Goal: Task Accomplishment & Management: Use online tool/utility

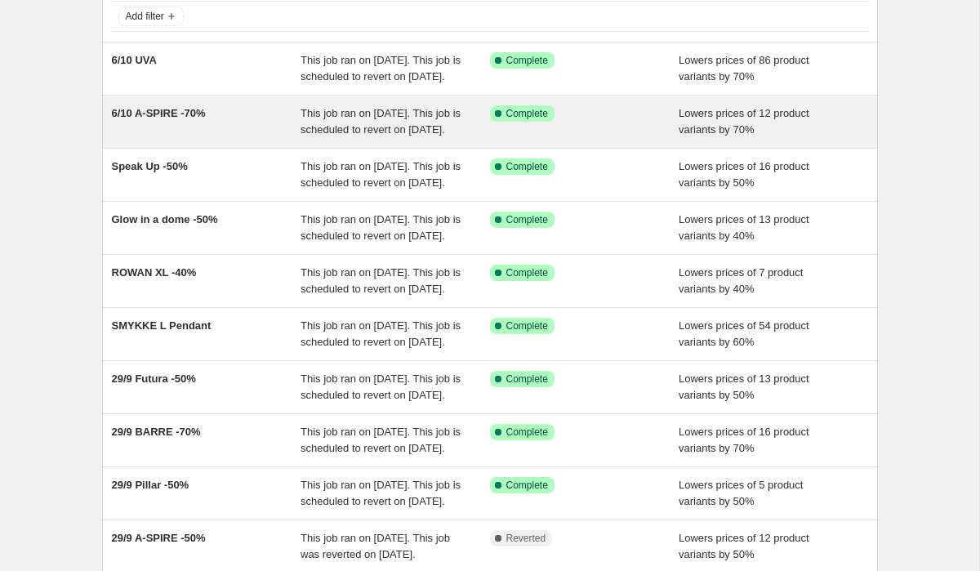
scroll to position [108, 0]
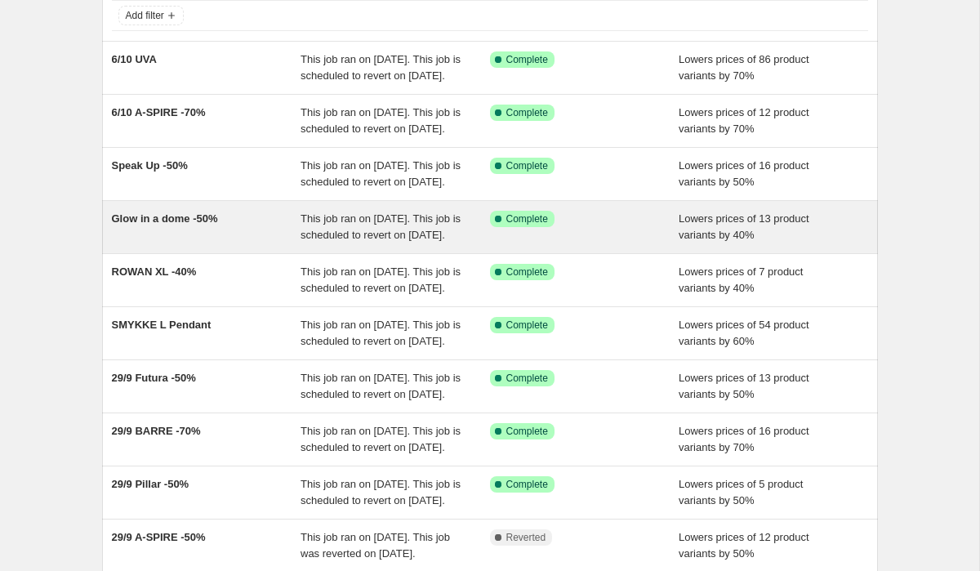
click at [185, 225] on span "Glow in a dome -50%" at bounding box center [165, 218] width 106 height 12
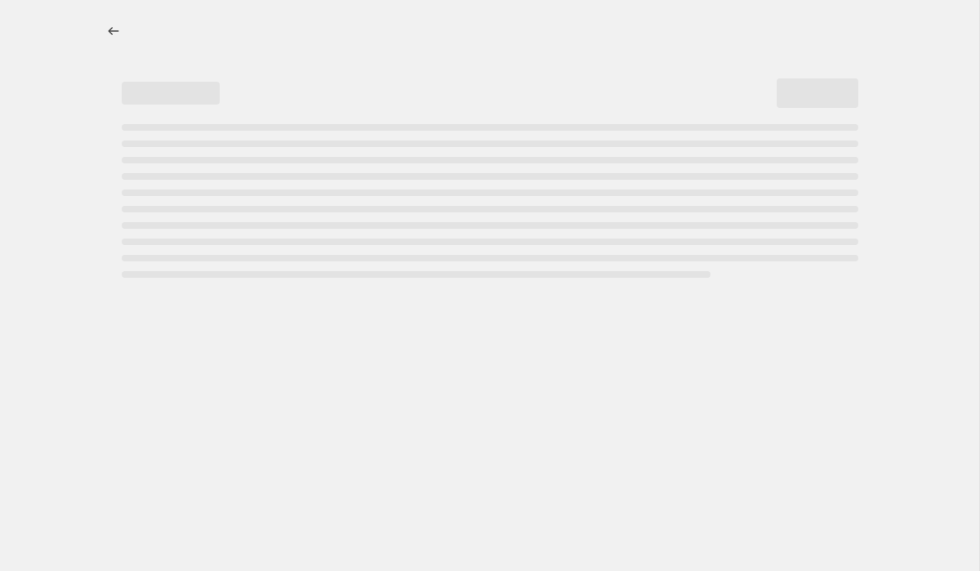
select select "percentage"
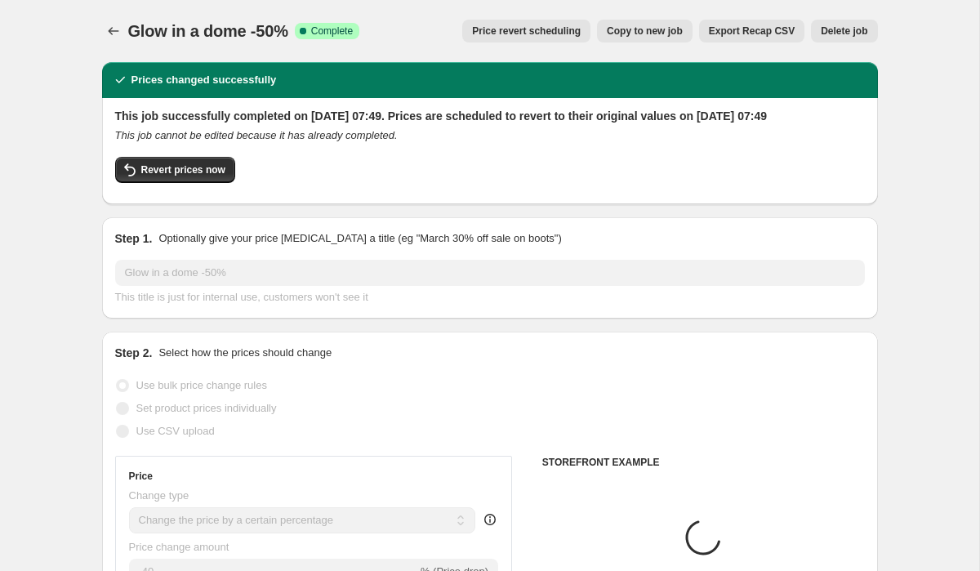
select select "collection"
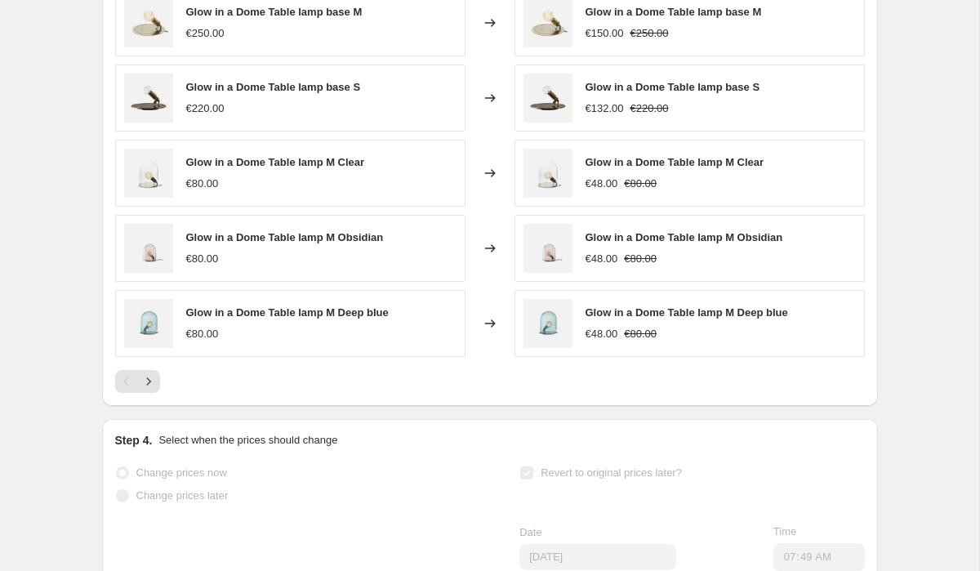
scroll to position [1443, 0]
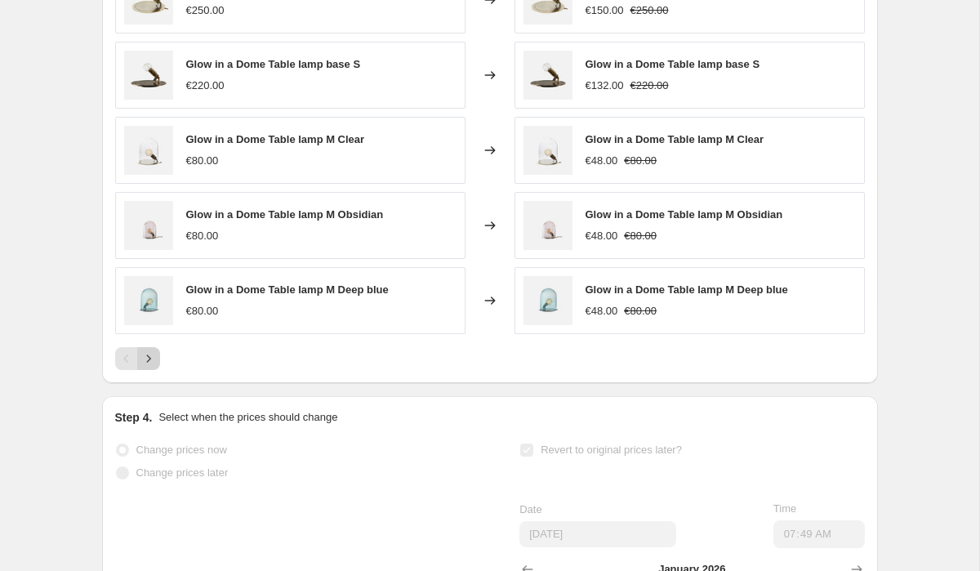
click at [152, 367] on icon "Next" at bounding box center [148, 358] width 16 height 16
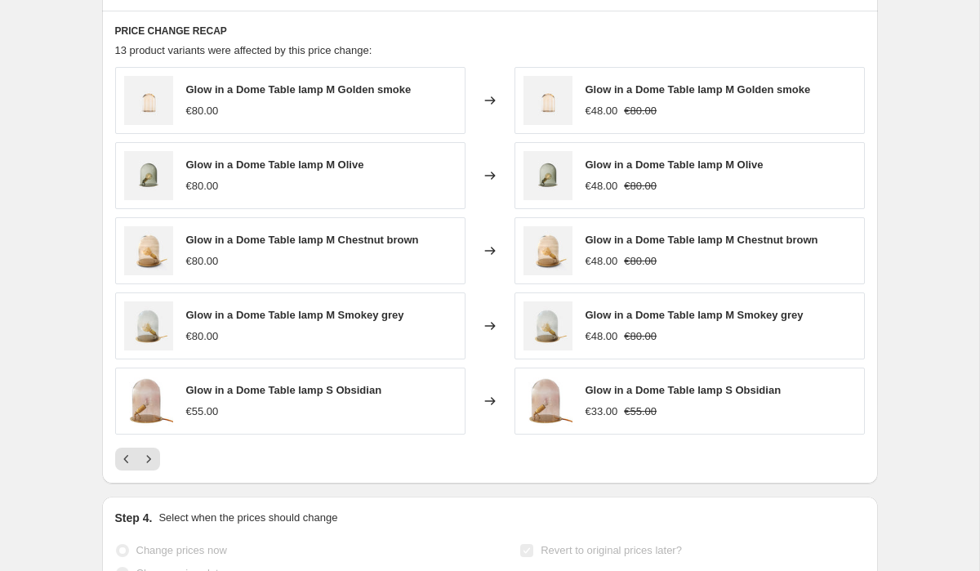
scroll to position [1340, 0]
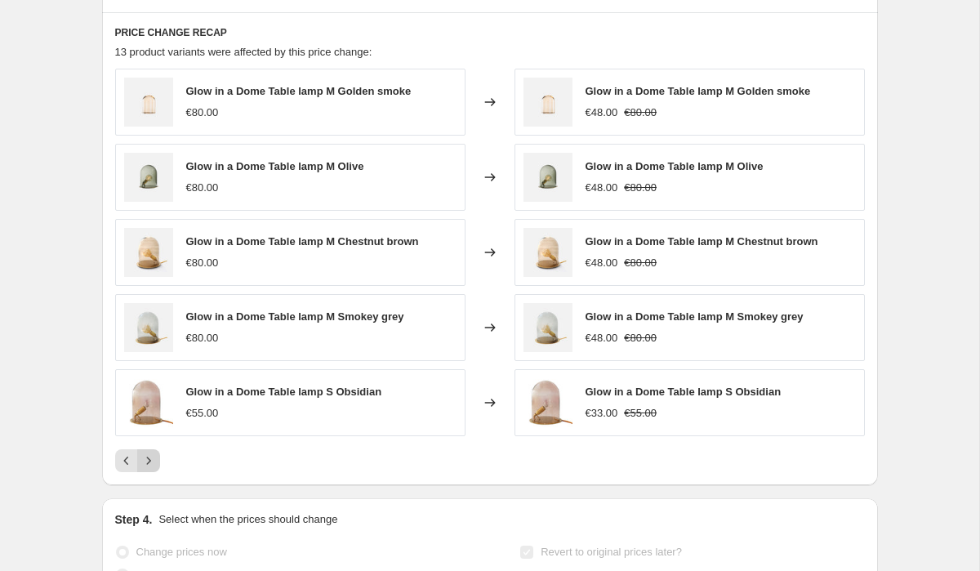
click at [152, 469] on icon "Next" at bounding box center [148, 460] width 16 height 16
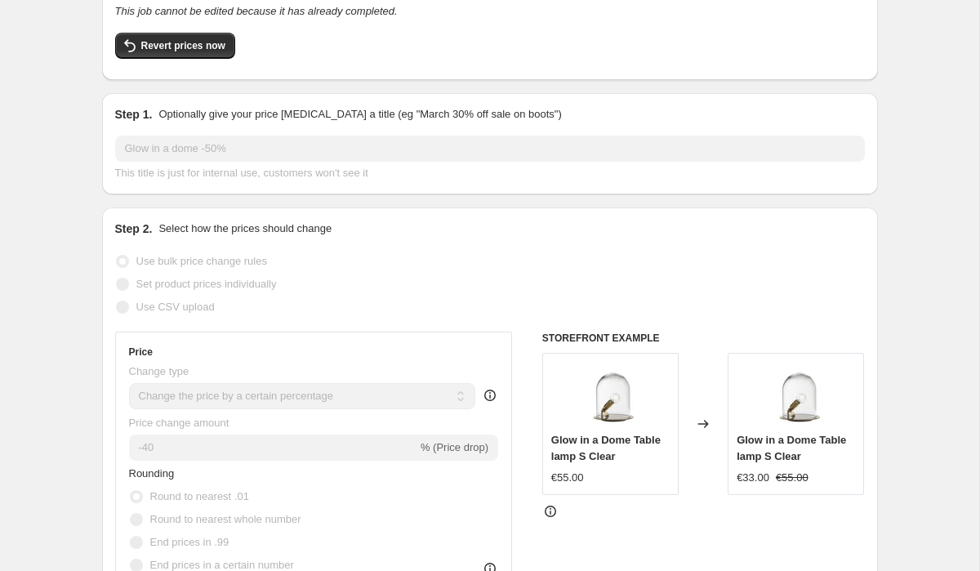
scroll to position [0, 0]
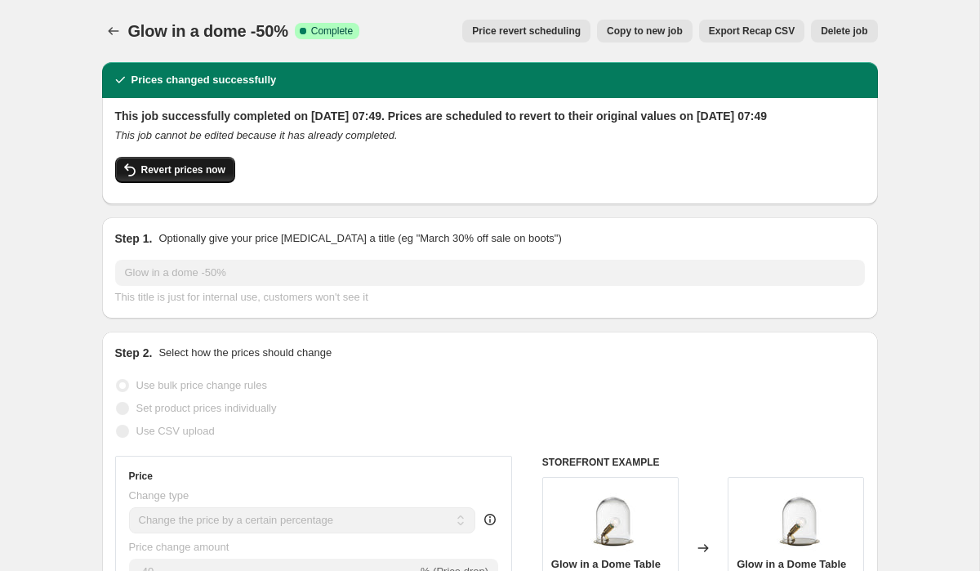
click at [194, 179] on button "Revert prices now" at bounding box center [175, 170] width 120 height 26
checkbox input "false"
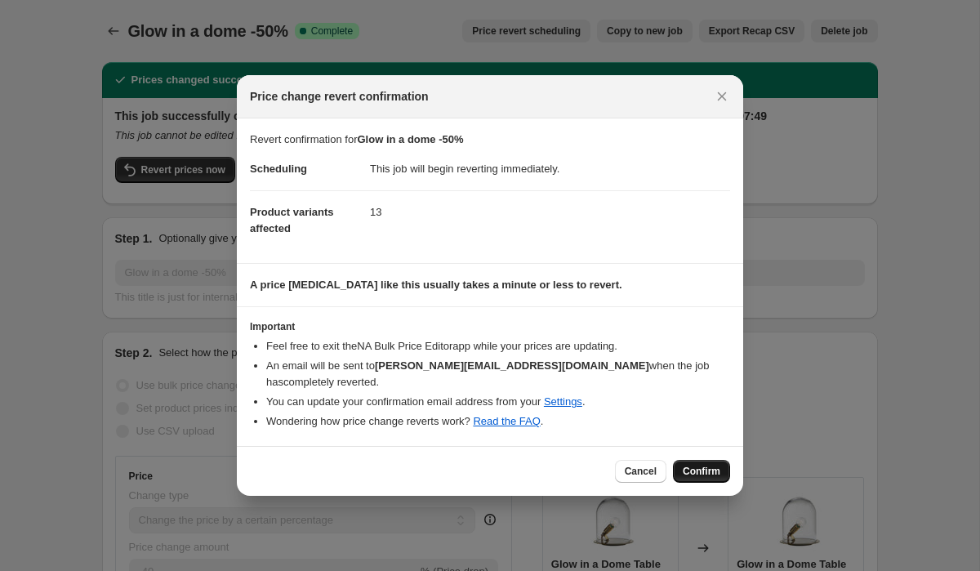
click at [691, 460] on button "Confirm" at bounding box center [701, 471] width 57 height 23
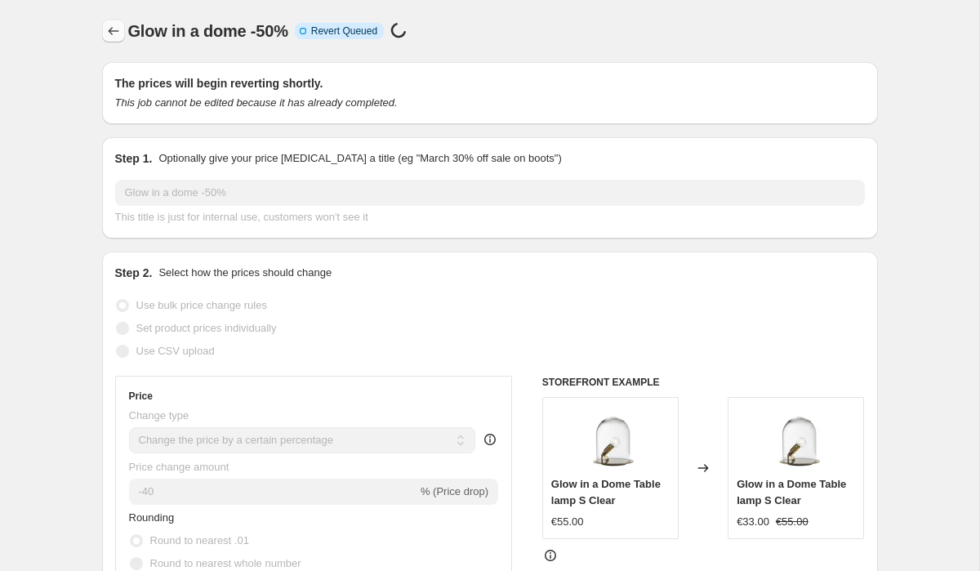
click at [109, 33] on icon "Price change jobs" at bounding box center [113, 31] width 16 height 16
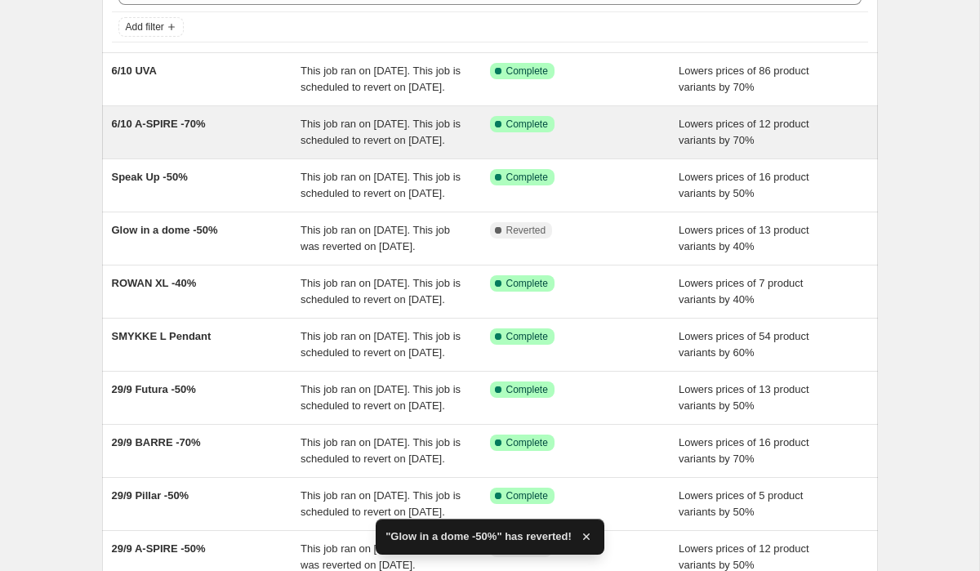
scroll to position [113, 0]
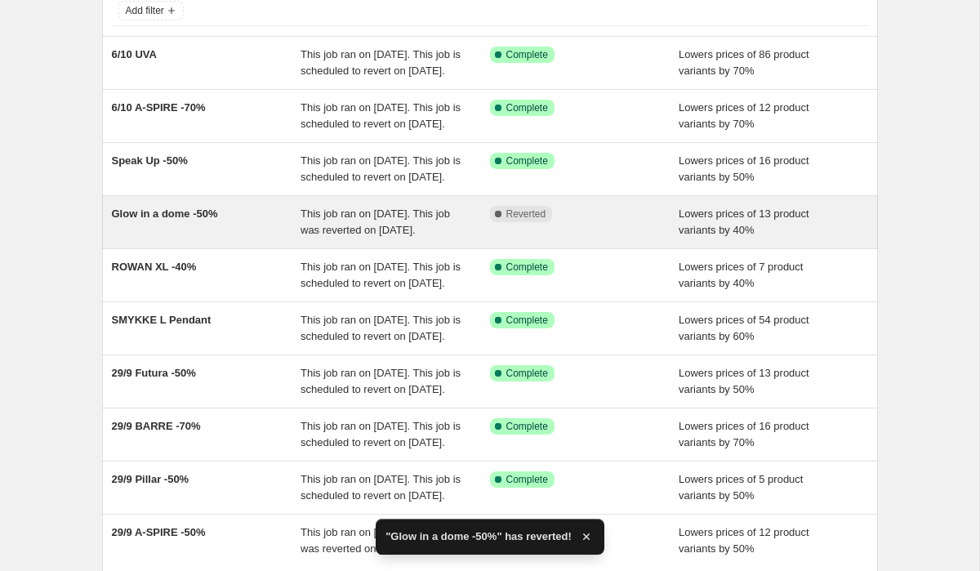
click at [176, 220] on span "Glow in a dome -50%" at bounding box center [165, 213] width 106 height 12
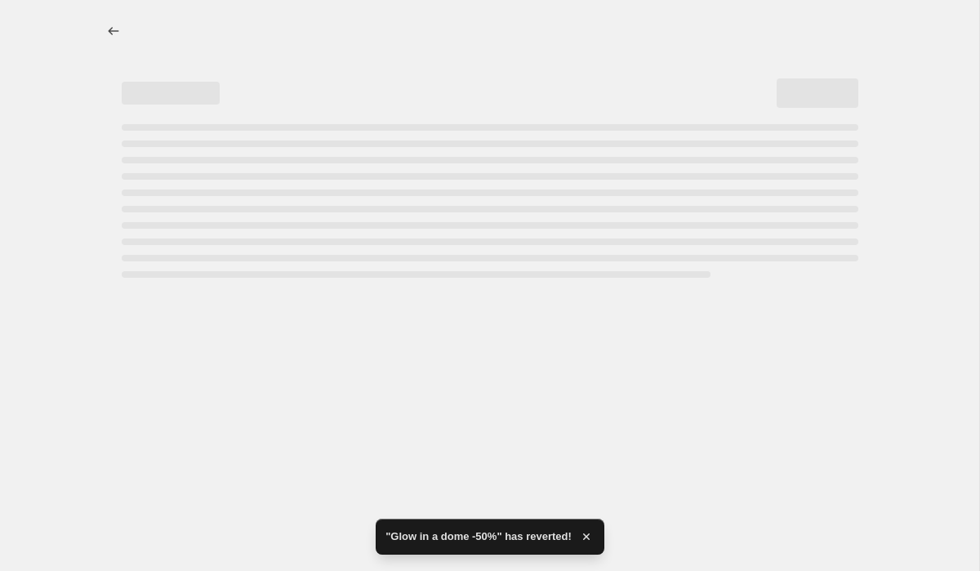
select select "percentage"
select select "collection"
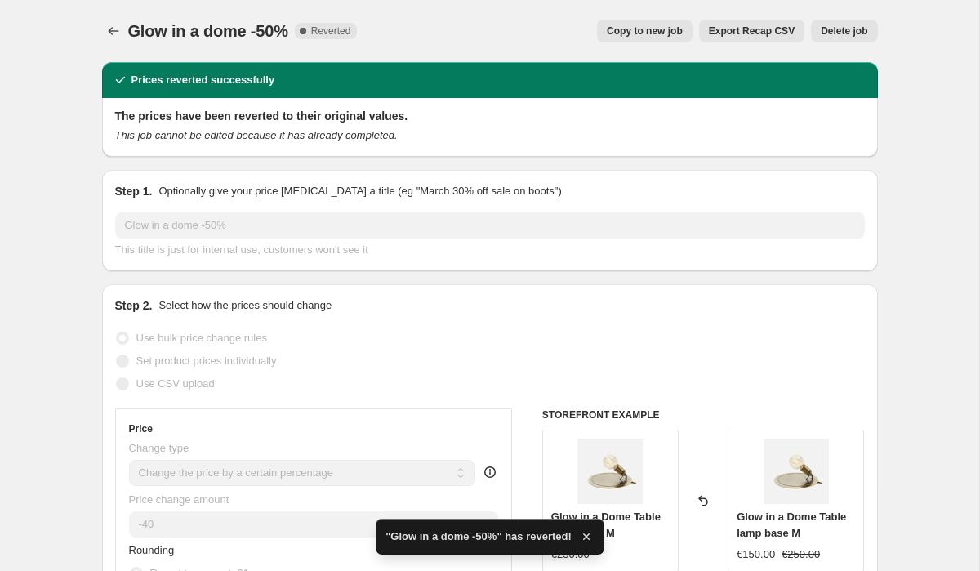
click at [640, 32] on span "Copy to new job" at bounding box center [645, 30] width 76 height 13
select select "percentage"
select select "collection"
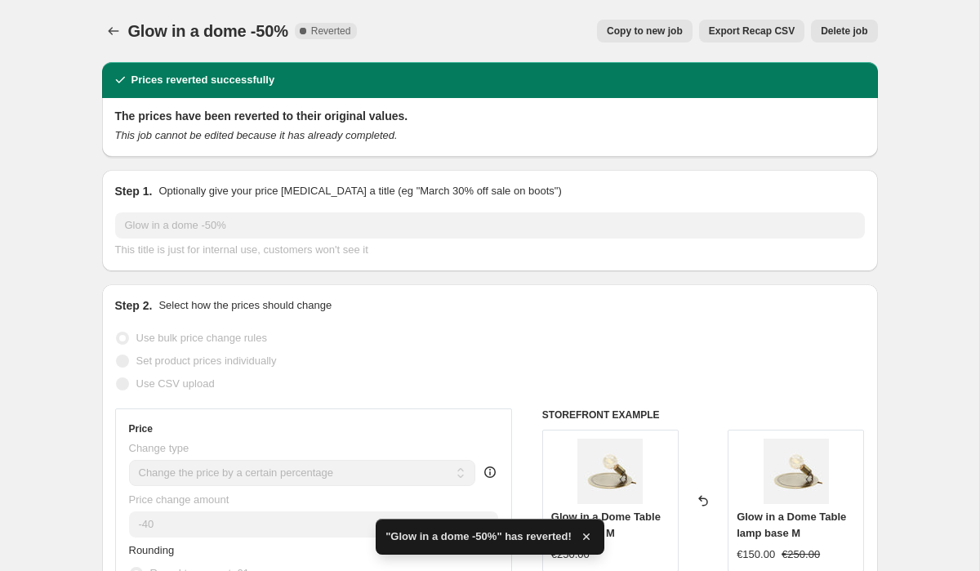
select select "collection"
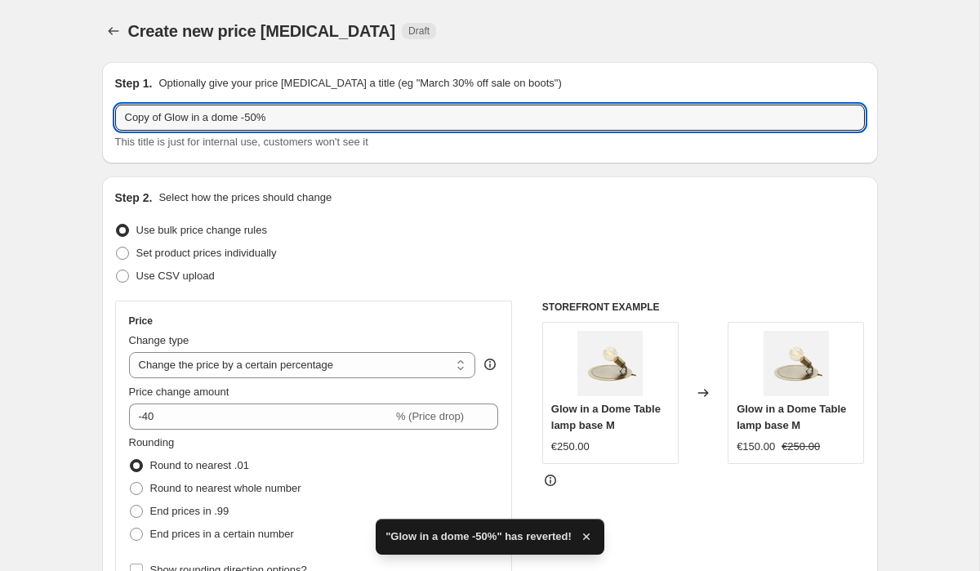
drag, startPoint x: 164, startPoint y: 118, endPoint x: 57, endPoint y: 120, distance: 107.0
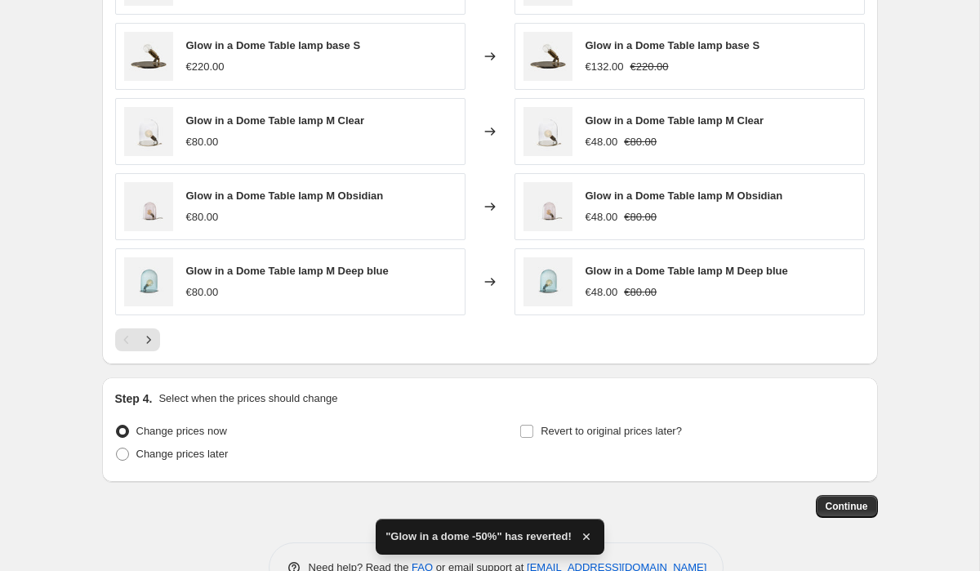
scroll to position [1327, 0]
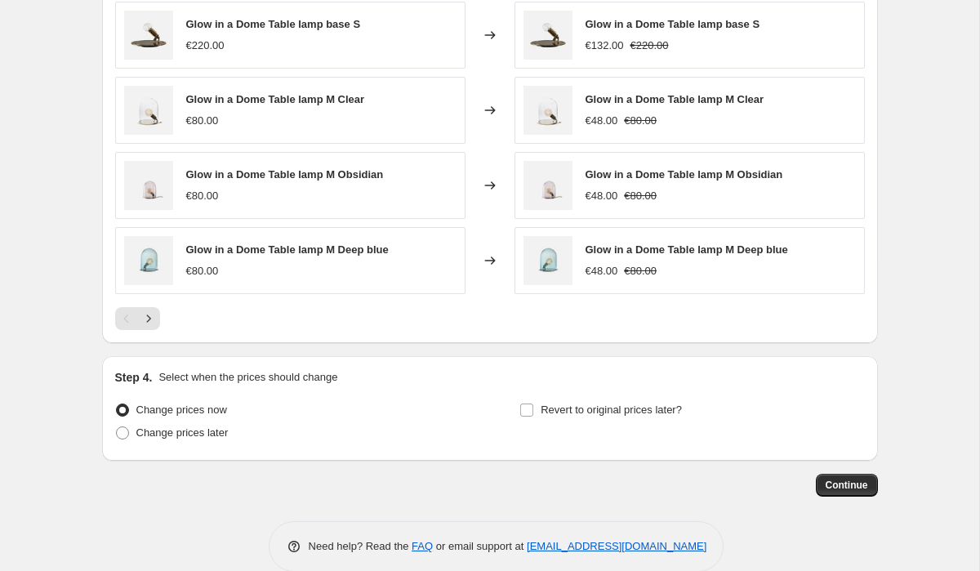
type input "Glow in a dome -50%"
click at [635, 421] on div "Revert to original prices later?" at bounding box center [691, 422] width 345 height 49
click at [635, 416] on span "Revert to original prices later?" at bounding box center [610, 410] width 141 height 16
click at [533, 416] on input "Revert to original prices later?" at bounding box center [526, 409] width 13 height 13
checkbox input "true"
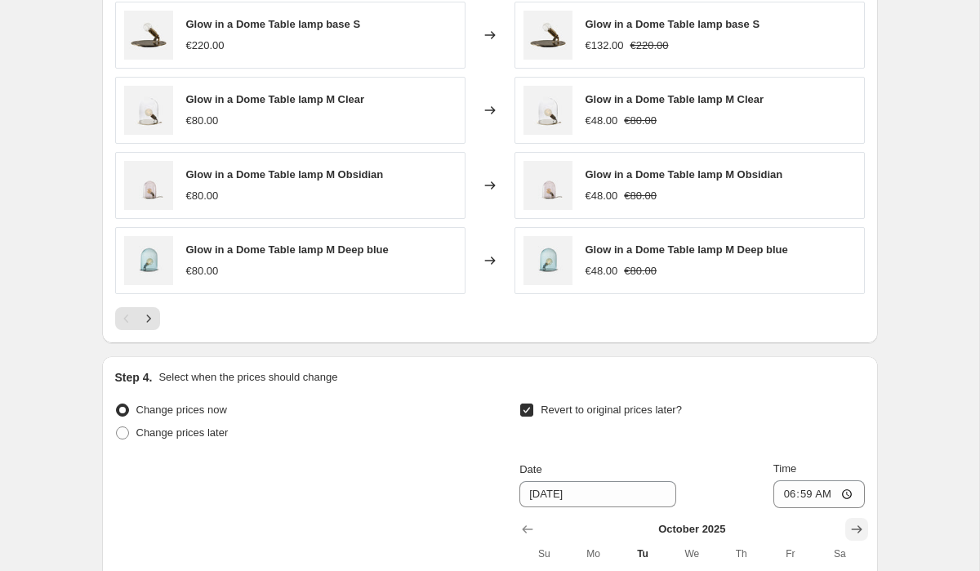
click at [851, 524] on icon "Show next month, November 2025" at bounding box center [856, 529] width 16 height 16
click at [851, 524] on icon "Show next month, December 2025" at bounding box center [856, 529] width 16 height 16
click at [851, 524] on icon "Show next month, January 2026" at bounding box center [856, 529] width 16 height 16
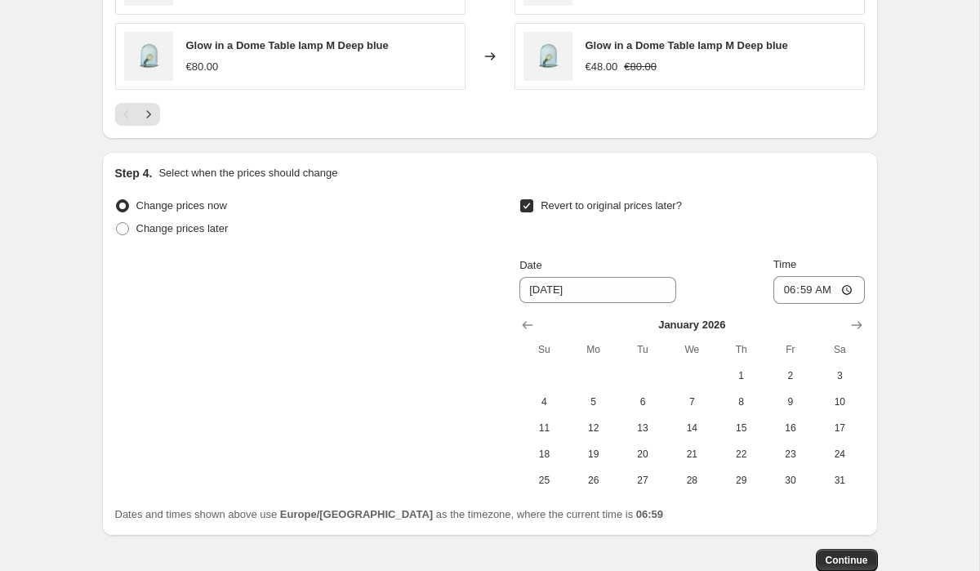
scroll to position [1535, 0]
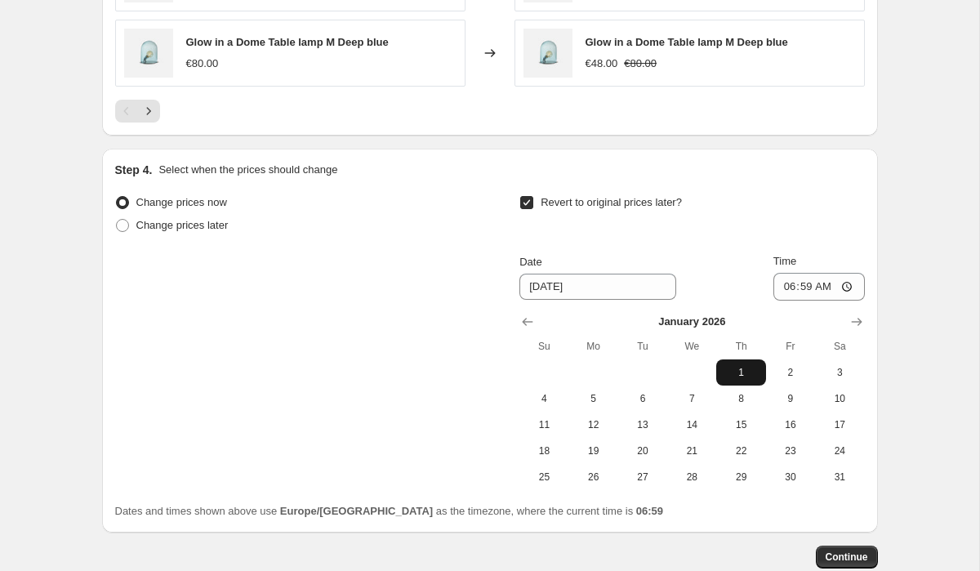
click at [749, 367] on span "1" at bounding box center [740, 372] width 36 height 13
type input "[DATE]"
click at [848, 549] on button "Continue" at bounding box center [847, 556] width 62 height 23
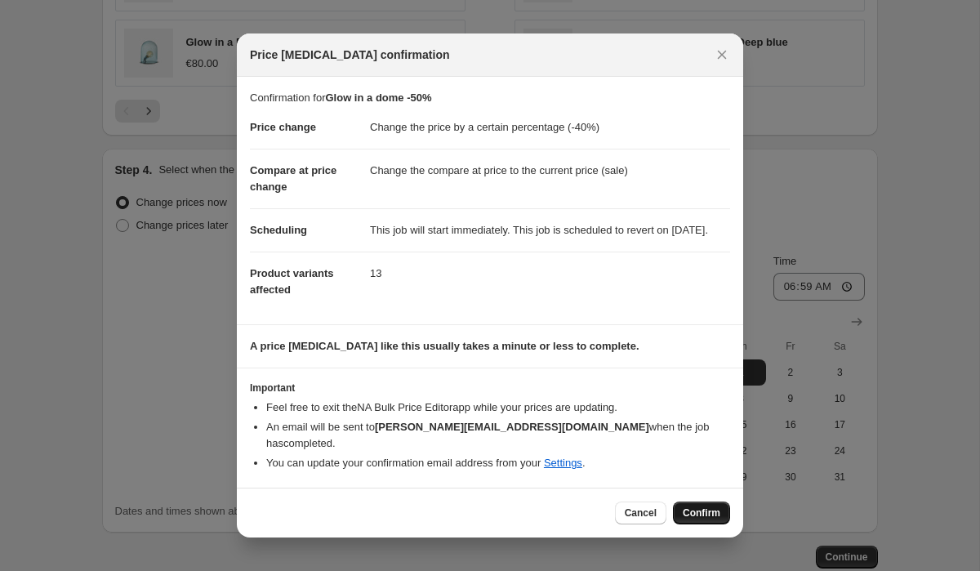
click at [696, 515] on span "Confirm" at bounding box center [701, 512] width 38 height 13
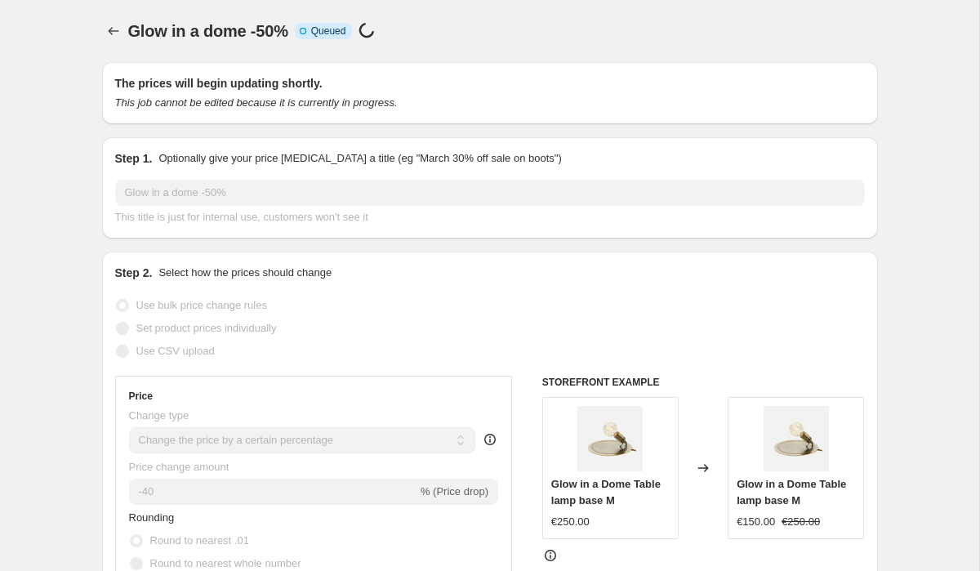
scroll to position [1535, 0]
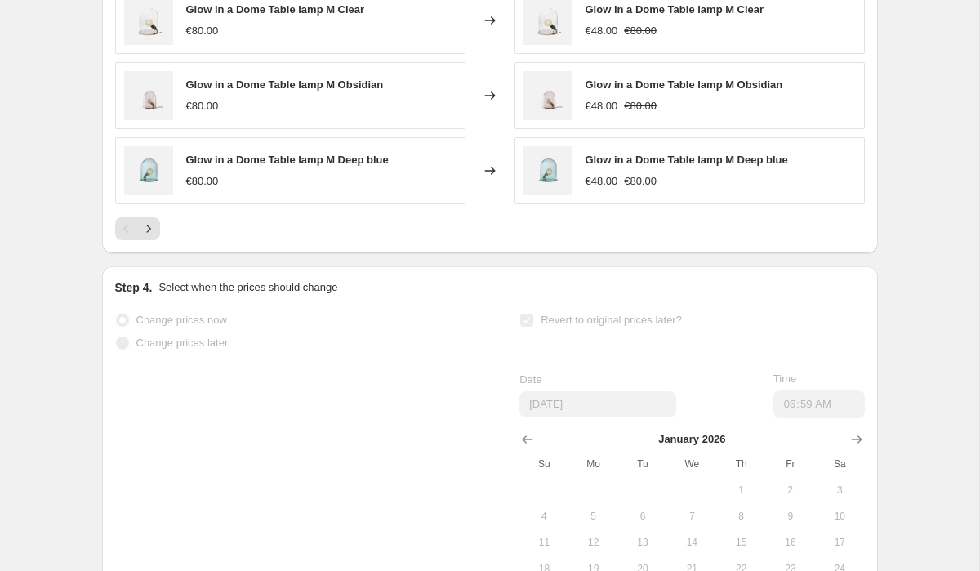
select select "percentage"
select select "collection"
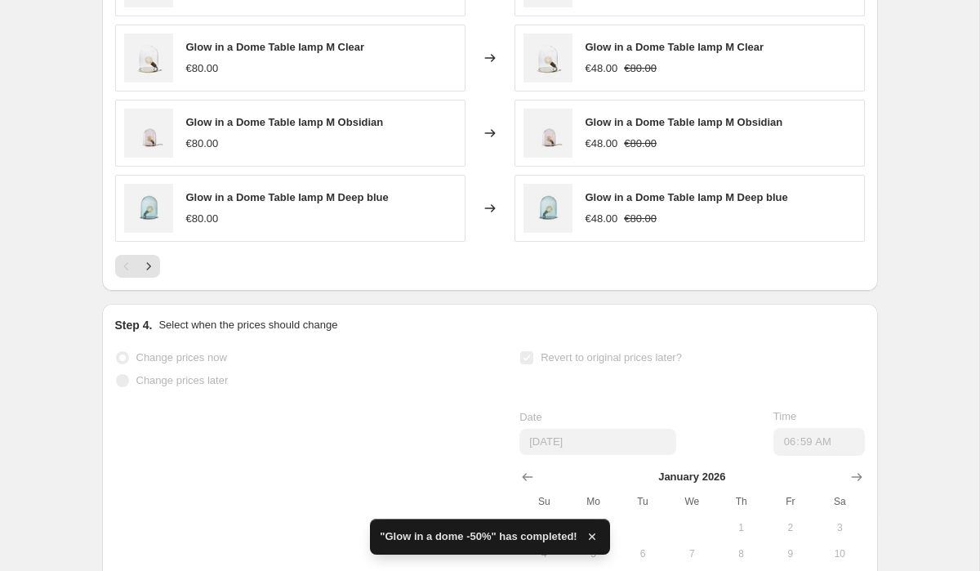
scroll to position [0, 0]
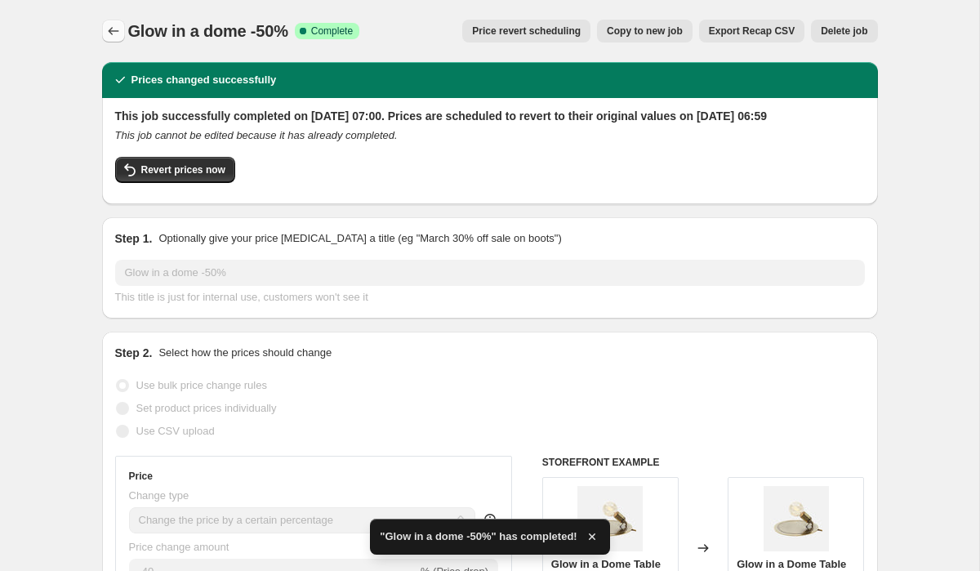
click at [110, 32] on icon "Price change jobs" at bounding box center [113, 31] width 16 height 16
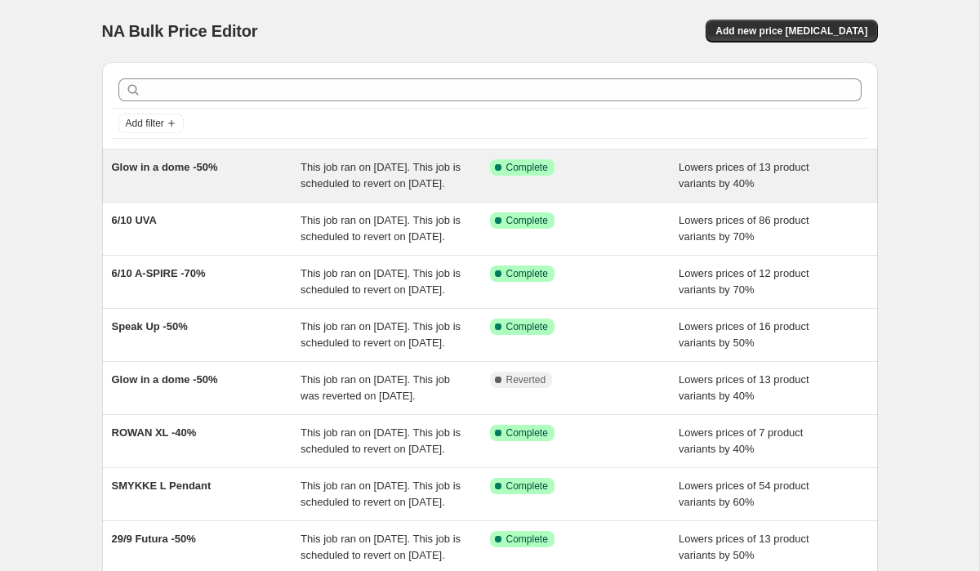
click at [168, 174] on div "Glow in a dome -50%" at bounding box center [206, 175] width 189 height 33
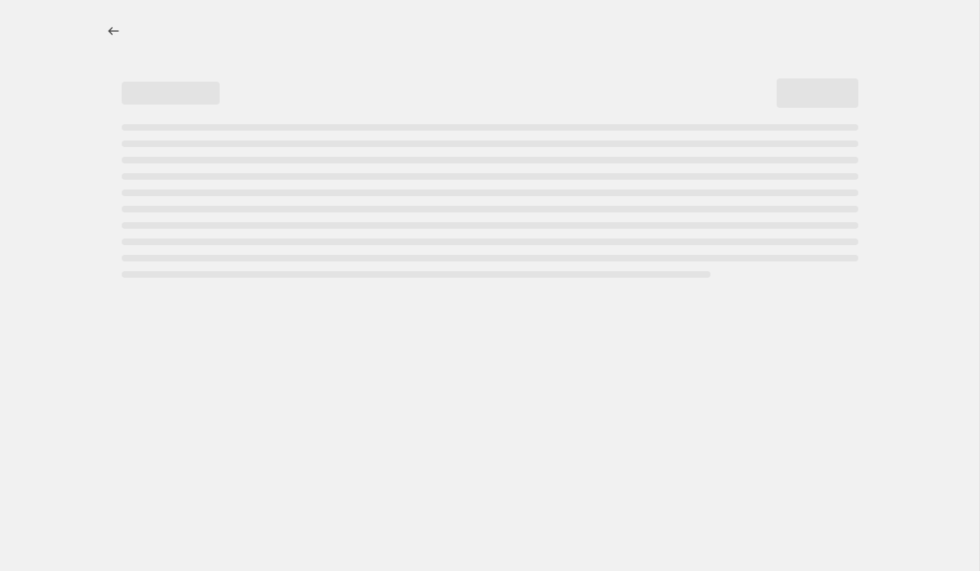
select select "percentage"
select select "collection"
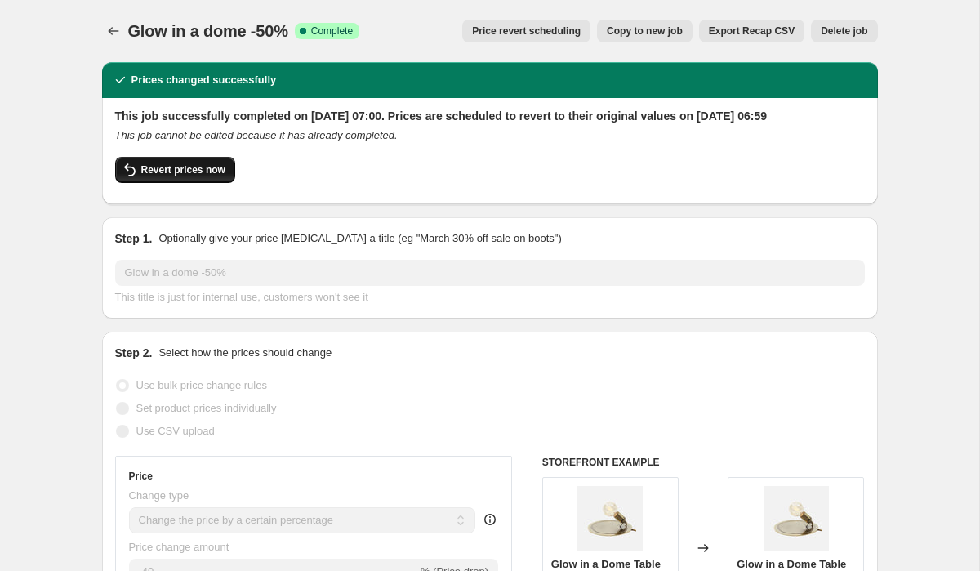
click at [171, 176] on span "Revert prices now" at bounding box center [183, 169] width 84 height 13
checkbox input "false"
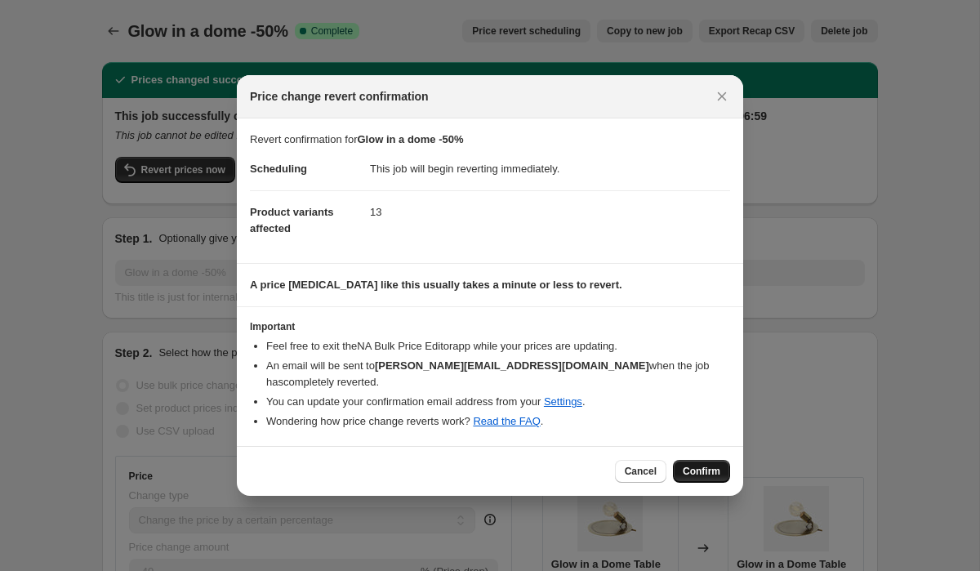
click at [701, 465] on span "Confirm" at bounding box center [701, 471] width 38 height 13
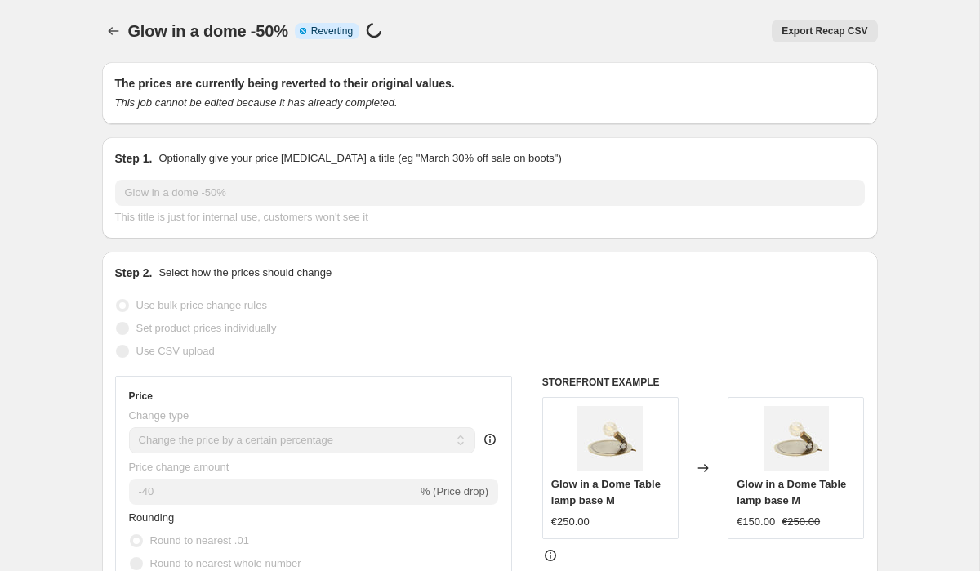
select select "percentage"
select select "collection"
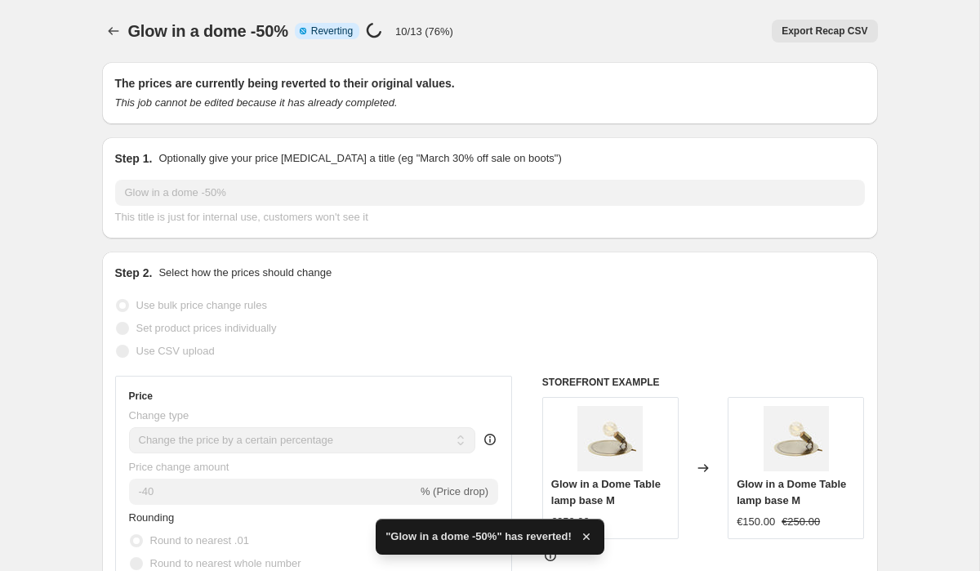
checkbox input "true"
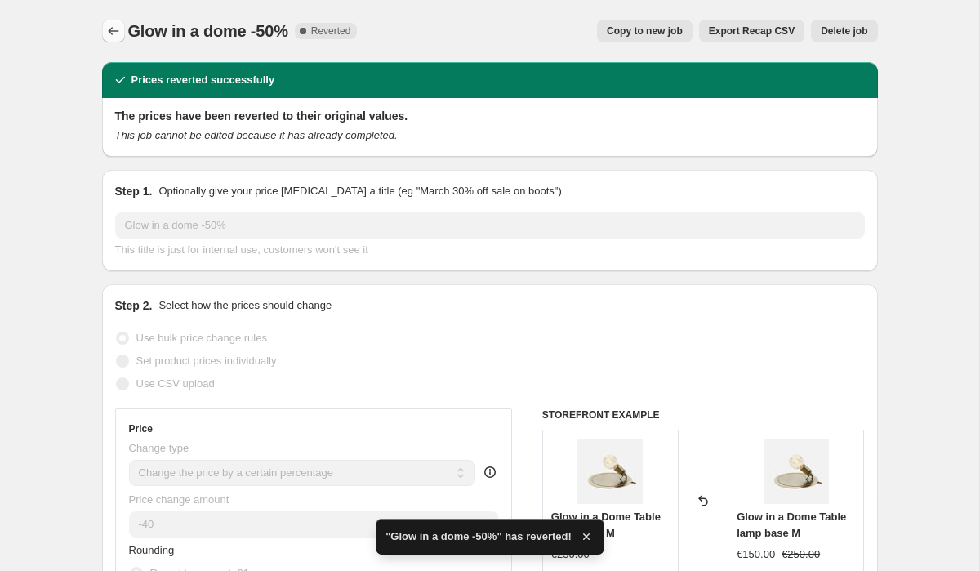
click at [108, 29] on icon "Price change jobs" at bounding box center [113, 31] width 16 height 16
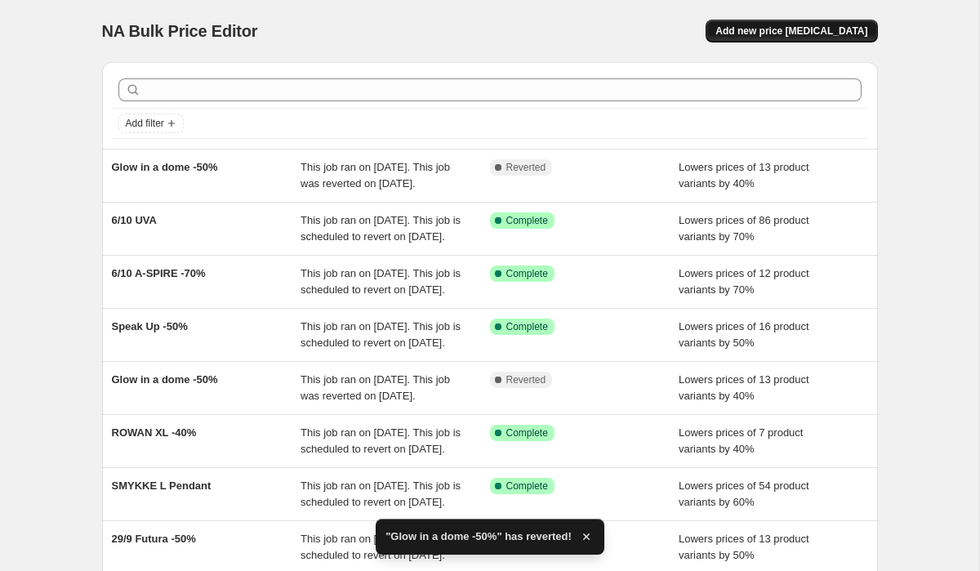
click at [774, 26] on span "Add new price [MEDICAL_DATA]" at bounding box center [791, 30] width 152 height 13
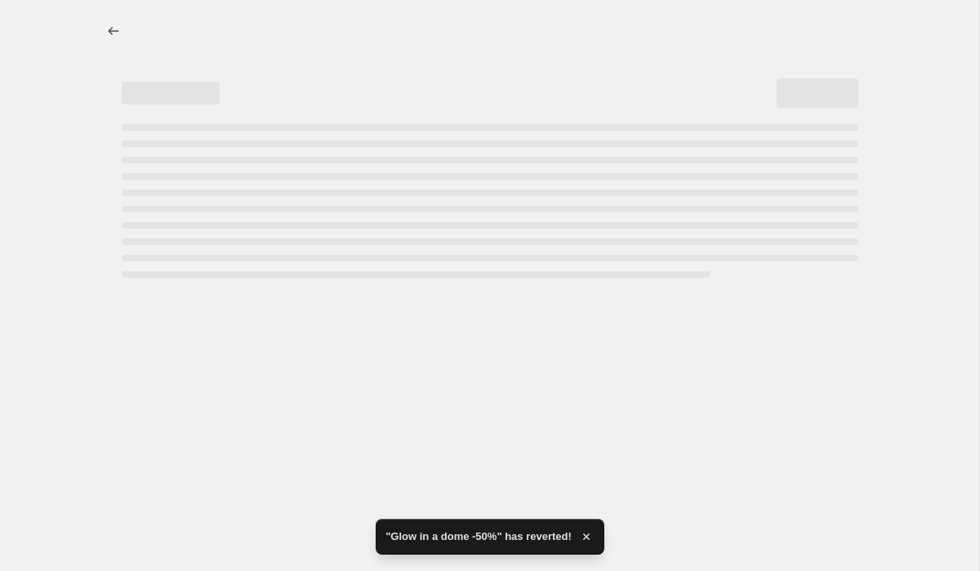
select select "percentage"
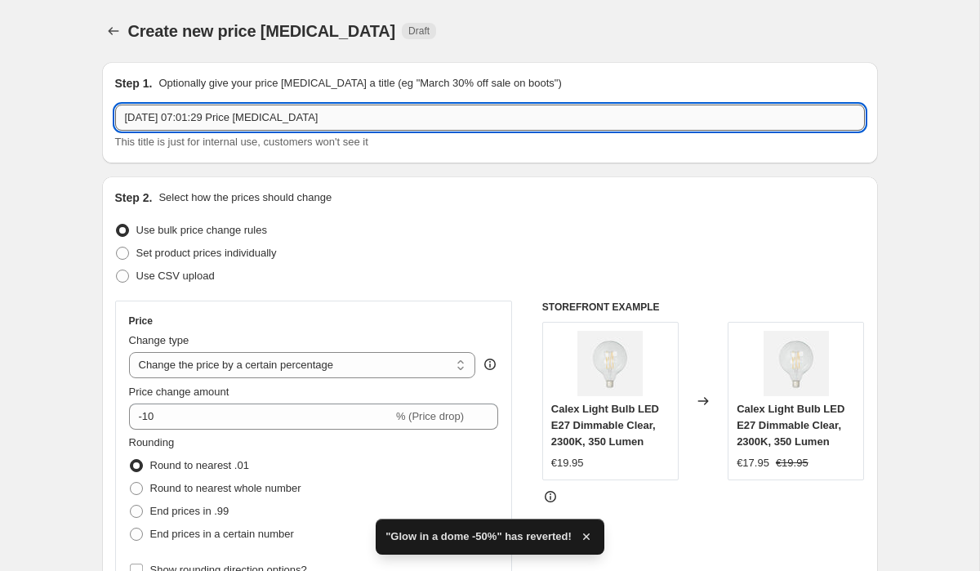
click at [492, 124] on input "[DATE] 07:01:29 Price [MEDICAL_DATA]" at bounding box center [489, 117] width 749 height 26
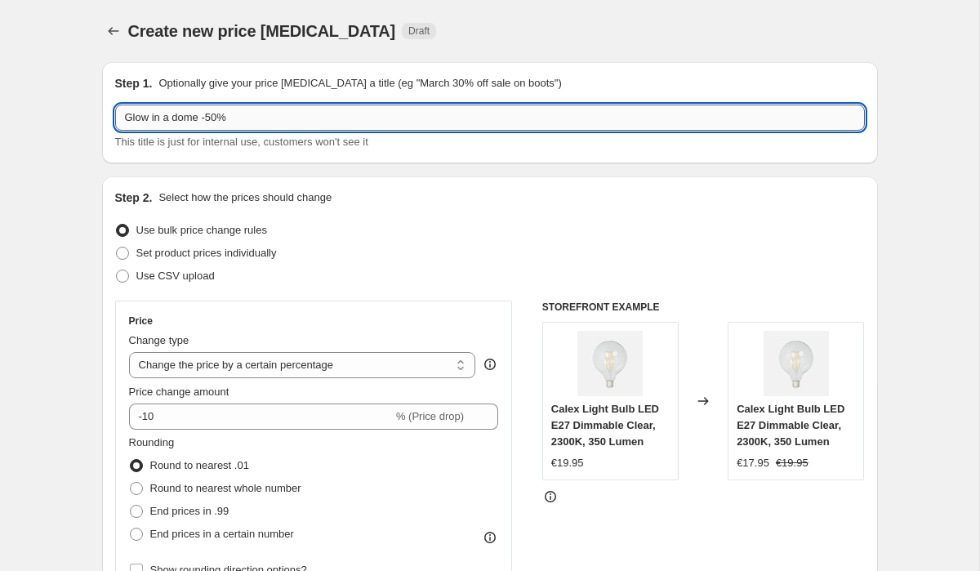
type input "Glow in a dome -50%"
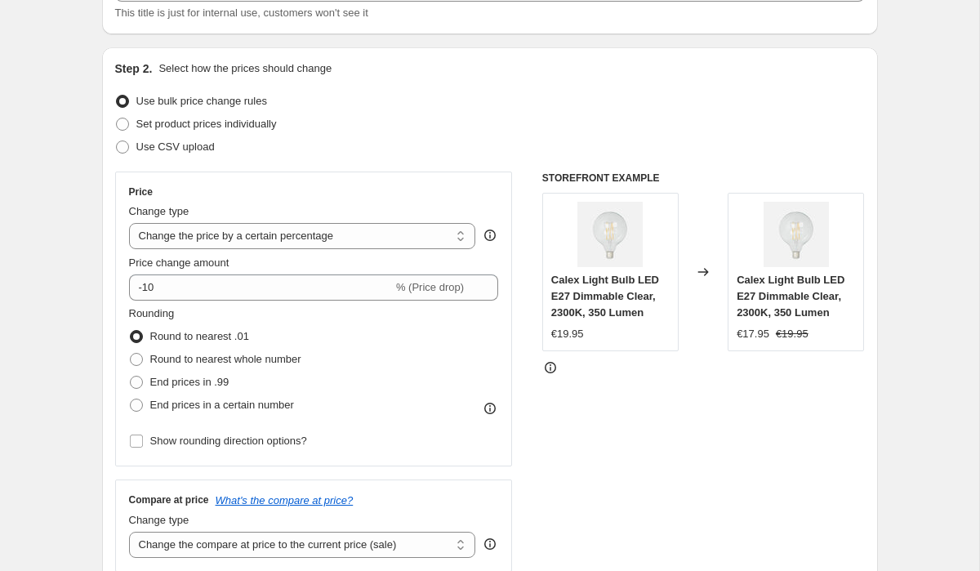
scroll to position [188, 0]
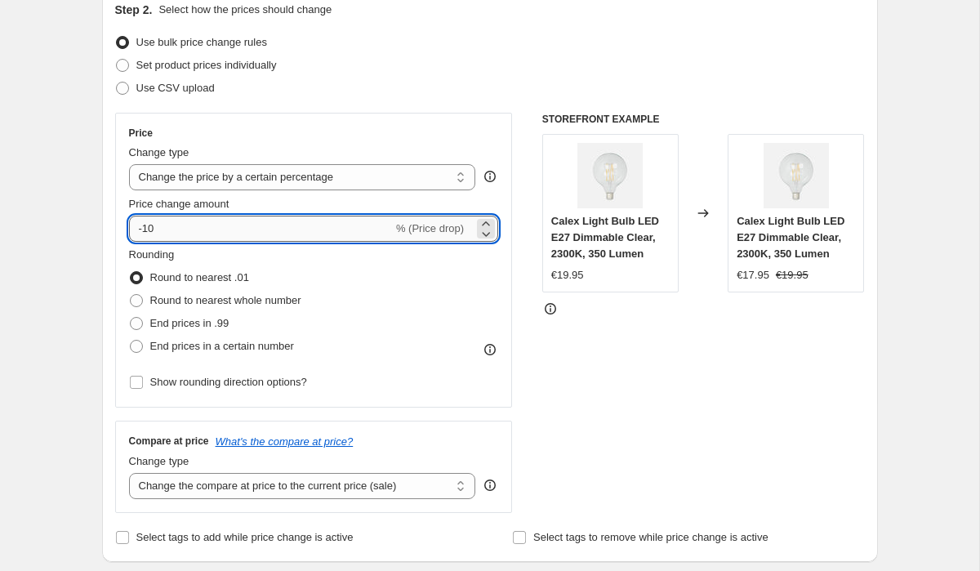
click at [247, 225] on input "-10" at bounding box center [261, 229] width 264 height 26
type input "-1"
type input "-50"
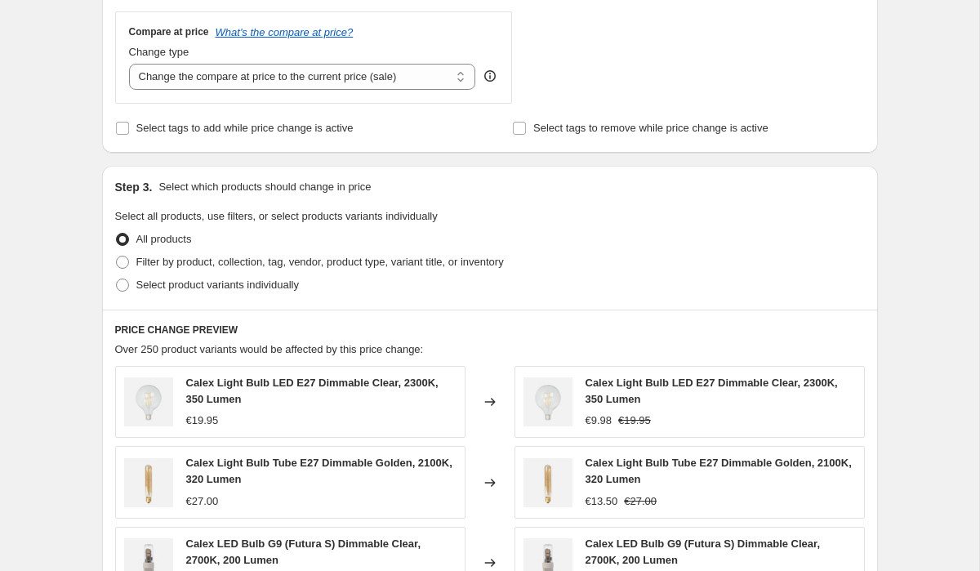
scroll to position [647, 0]
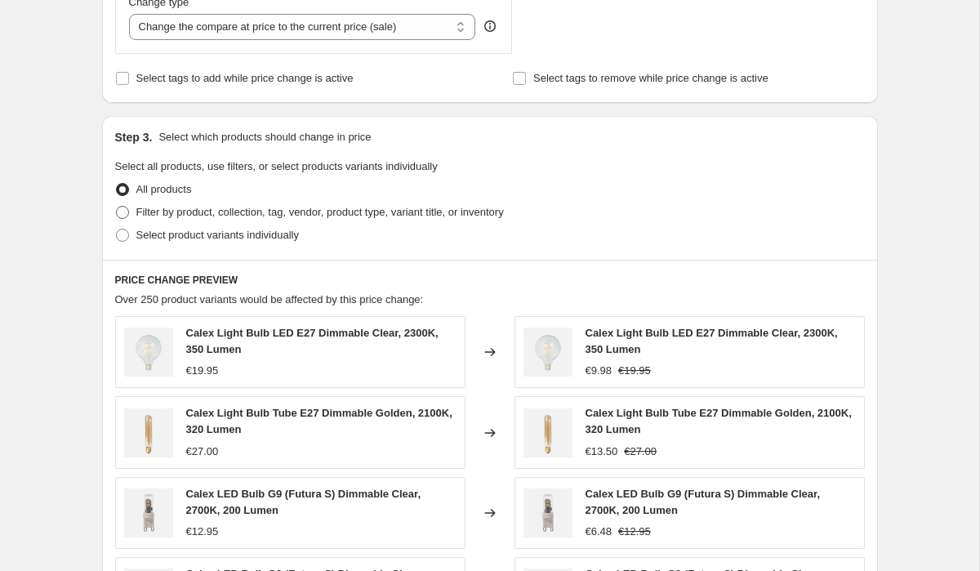
click at [247, 211] on span "Filter by product, collection, tag, vendor, product type, variant title, or inv…" at bounding box center [319, 212] width 367 height 12
click at [117, 207] on input "Filter by product, collection, tag, vendor, product type, variant title, or inv…" at bounding box center [116, 206] width 1 height 1
radio input "true"
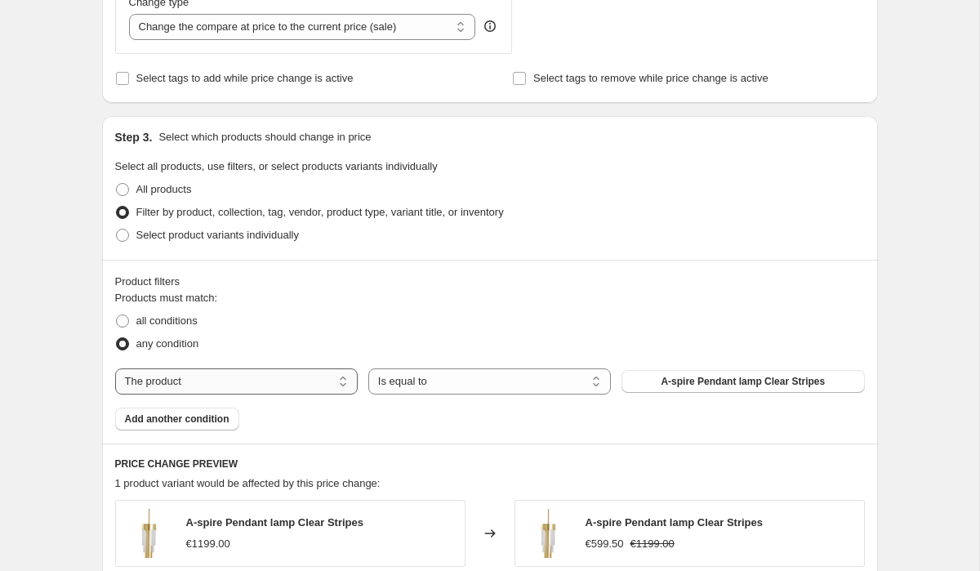
click at [345, 376] on select "The product The product's collection The product's tag The product's vendor The…" at bounding box center [236, 381] width 242 height 26
select select "collection"
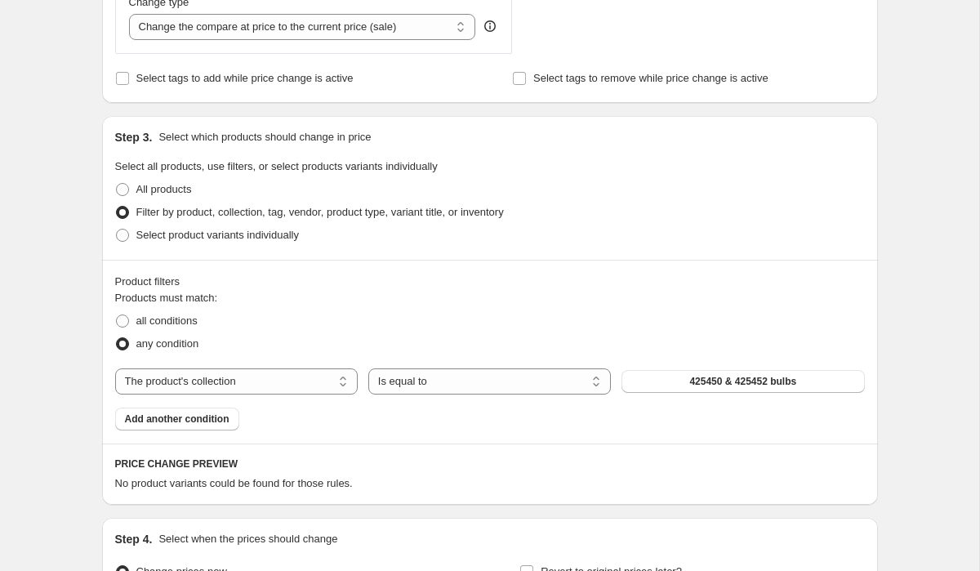
click at [670, 385] on button "425450 & 425452 bulbs" at bounding box center [742, 381] width 242 height 23
click at [696, 385] on span "425450 & 425452 bulbs" at bounding box center [742, 381] width 107 height 13
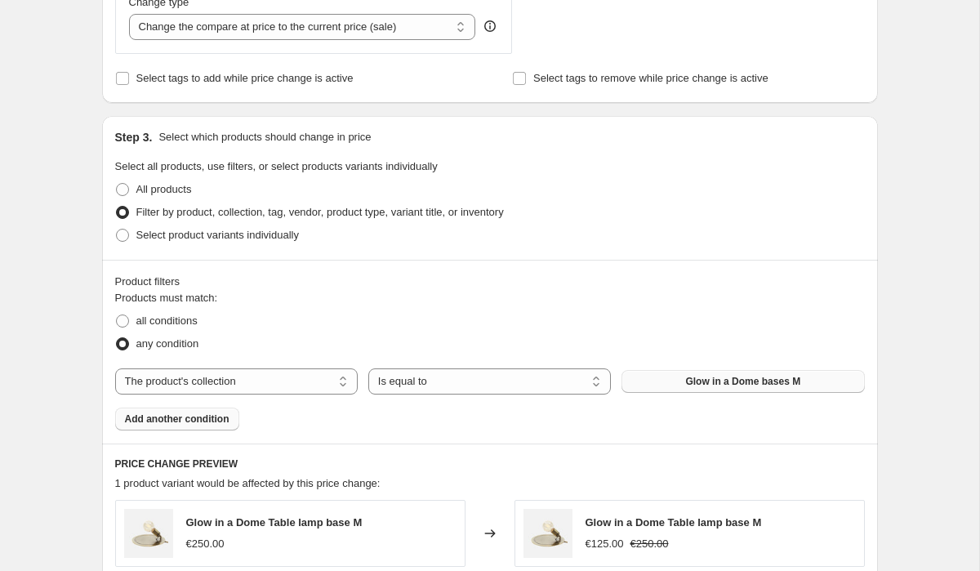
click at [196, 419] on span "Add another condition" at bounding box center [177, 418] width 104 height 13
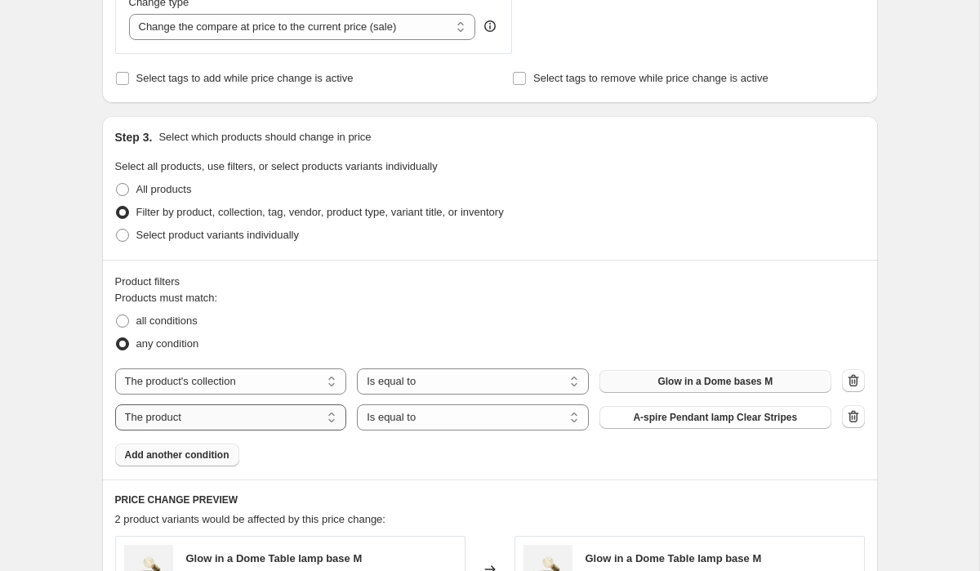
click at [332, 418] on select "The product The product's collection The product's tag The product's vendor The…" at bounding box center [231, 417] width 232 height 26
select select "collection"
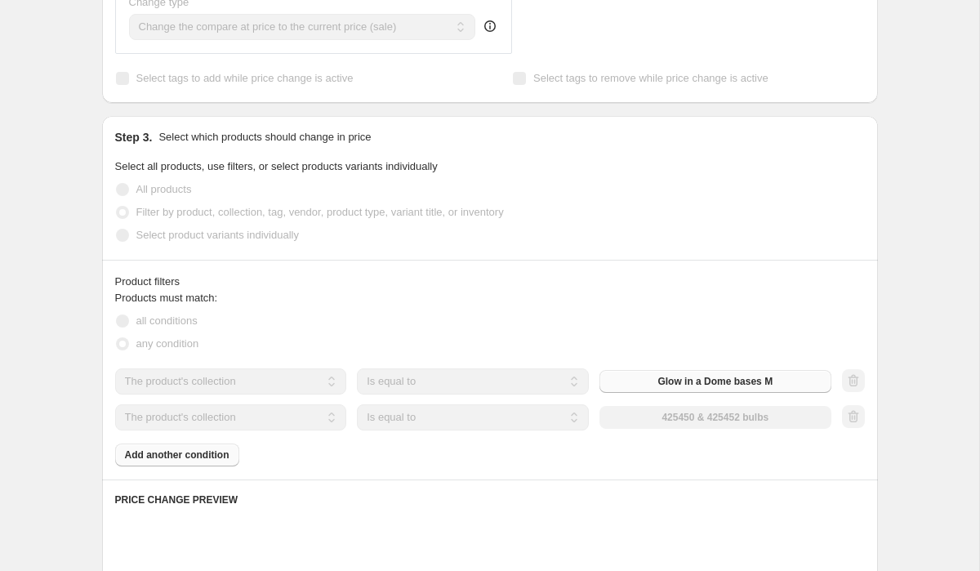
click at [650, 419] on div "The product The product's collection The product's tag The product's vendor The…" at bounding box center [473, 417] width 716 height 26
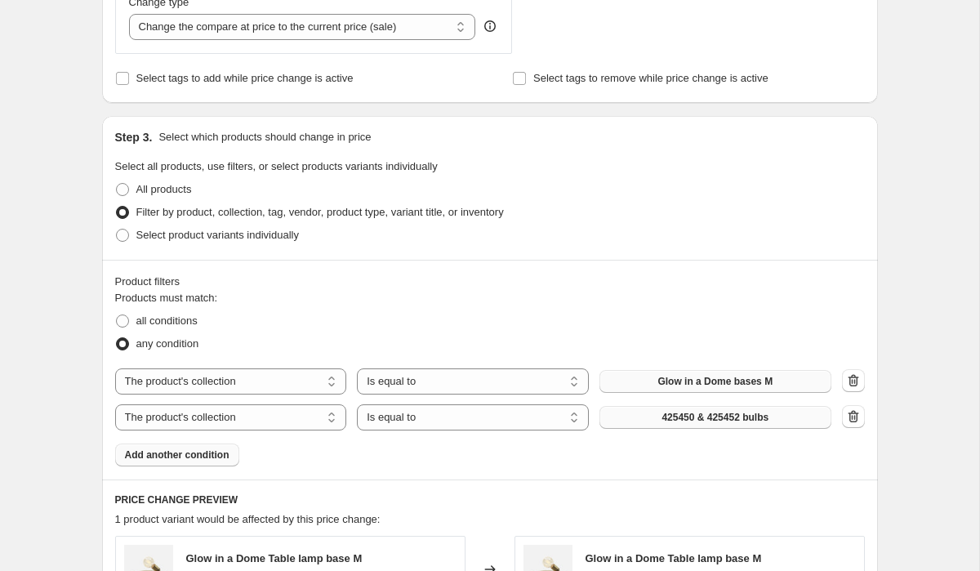
click at [670, 417] on span "425450 & 425452 bulbs" at bounding box center [714, 417] width 107 height 13
click at [207, 443] on button "Add another condition" at bounding box center [177, 454] width 124 height 23
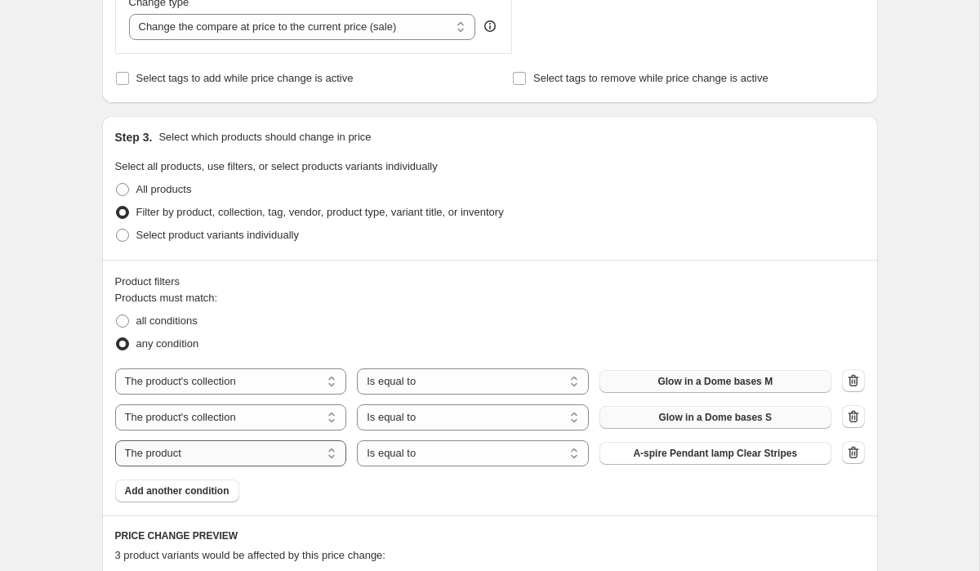
click at [225, 450] on select "The product The product's collection The product's tag The product's vendor The…" at bounding box center [231, 453] width 232 height 26
select select "collection"
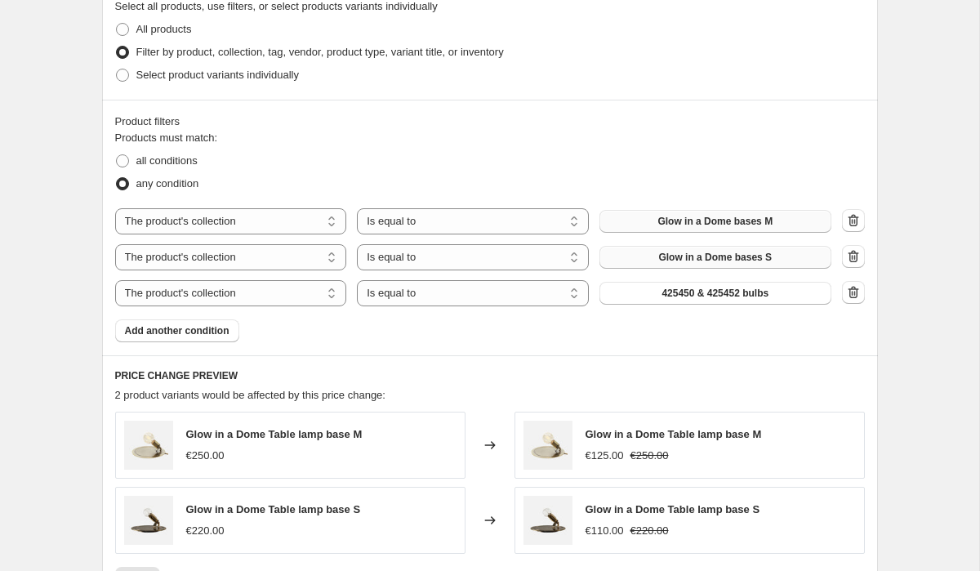
scroll to position [806, 0]
click at [662, 294] on span "425450 & 425452 bulbs" at bounding box center [714, 293] width 107 height 13
click at [208, 333] on span "Add another condition" at bounding box center [177, 331] width 104 height 13
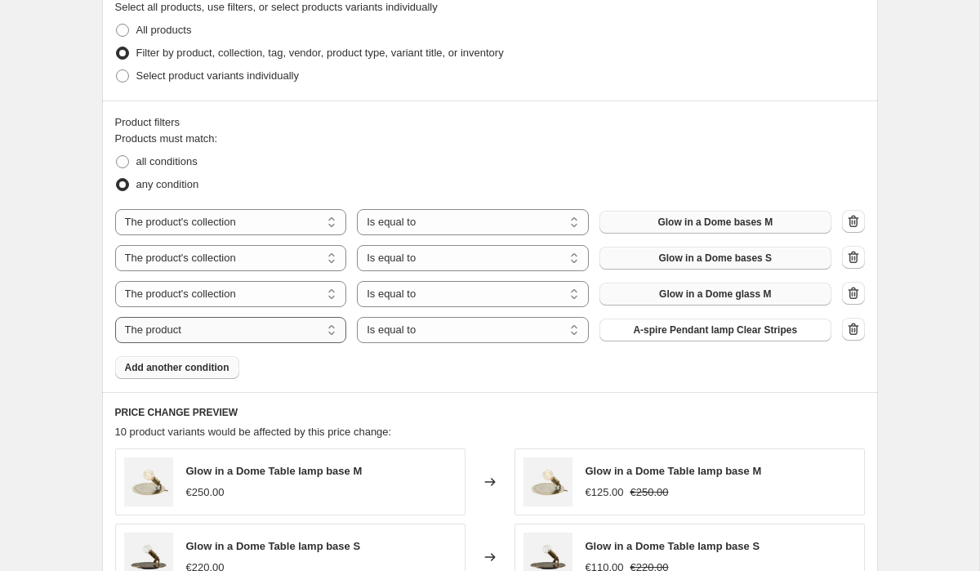
click at [312, 330] on select "The product The product's collection The product's tag The product's vendor The…" at bounding box center [231, 330] width 232 height 26
select select "collection"
click at [679, 331] on span "425450 & 425452 bulbs" at bounding box center [714, 329] width 107 height 13
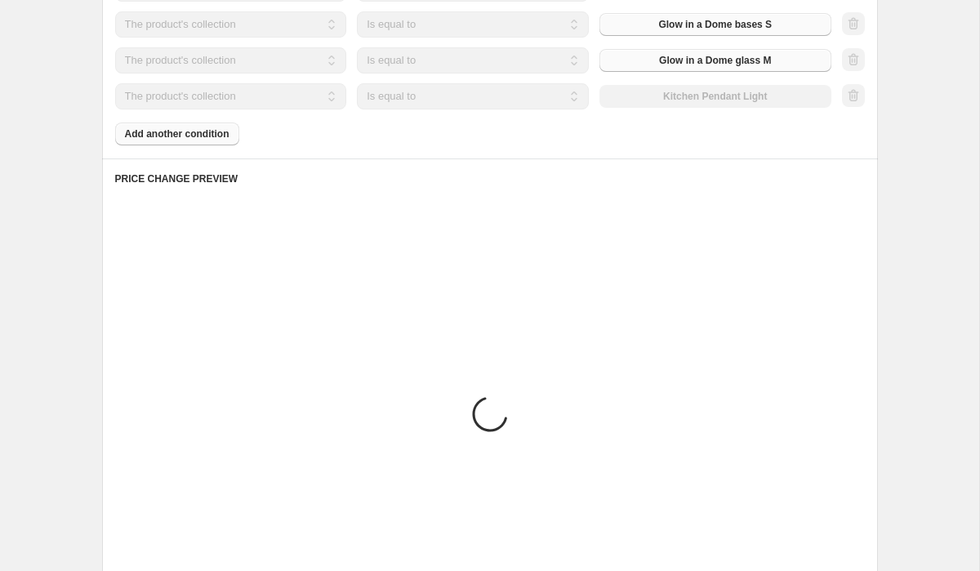
scroll to position [838, 0]
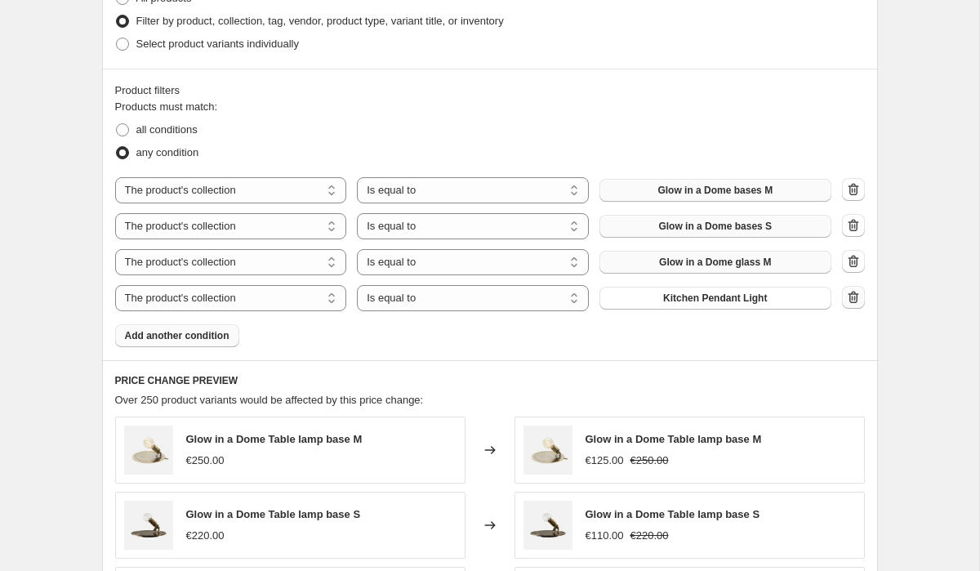
click at [853, 290] on icon "button" at bounding box center [853, 297] width 16 height 16
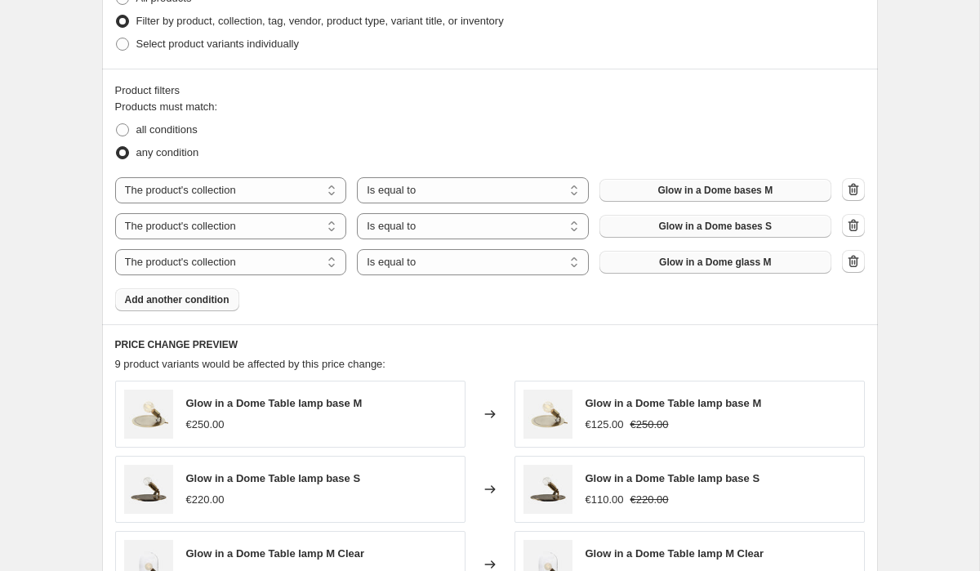
click at [177, 288] on button "Add another condition" at bounding box center [177, 299] width 124 height 23
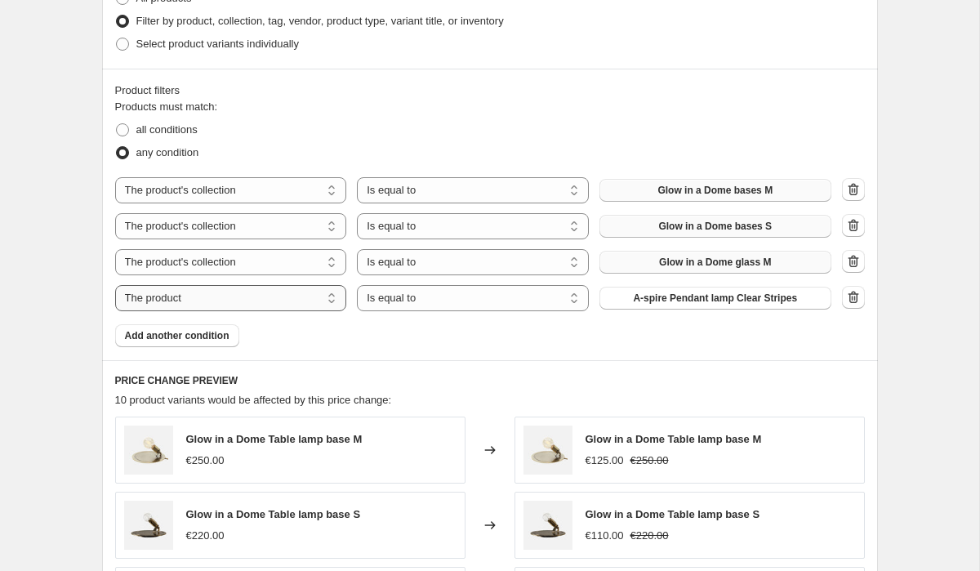
click at [207, 300] on select "The product The product's collection The product's tag The product's vendor The…" at bounding box center [231, 298] width 232 height 26
select select "collection"
click at [676, 295] on span "425450 & 425452 bulbs" at bounding box center [714, 297] width 107 height 13
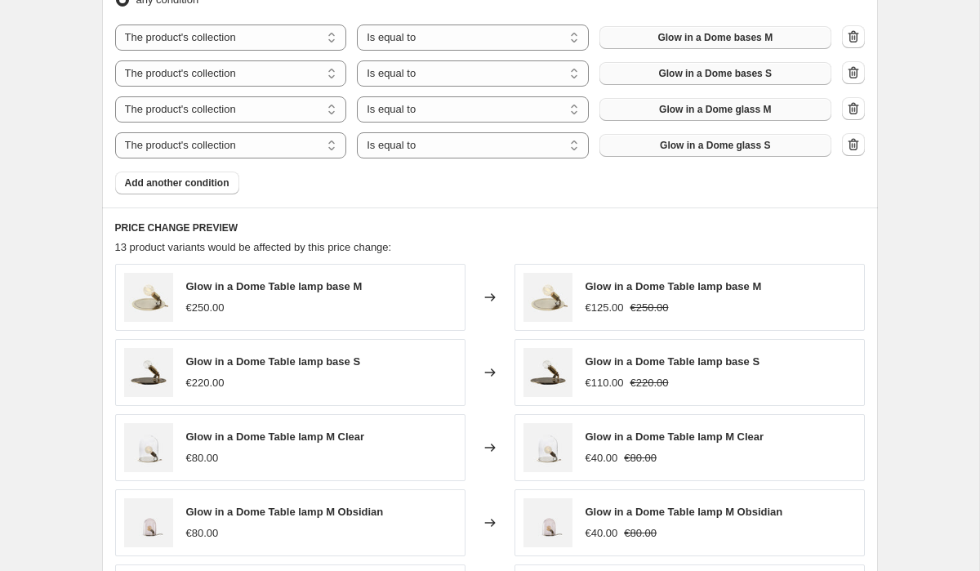
scroll to position [1353, 0]
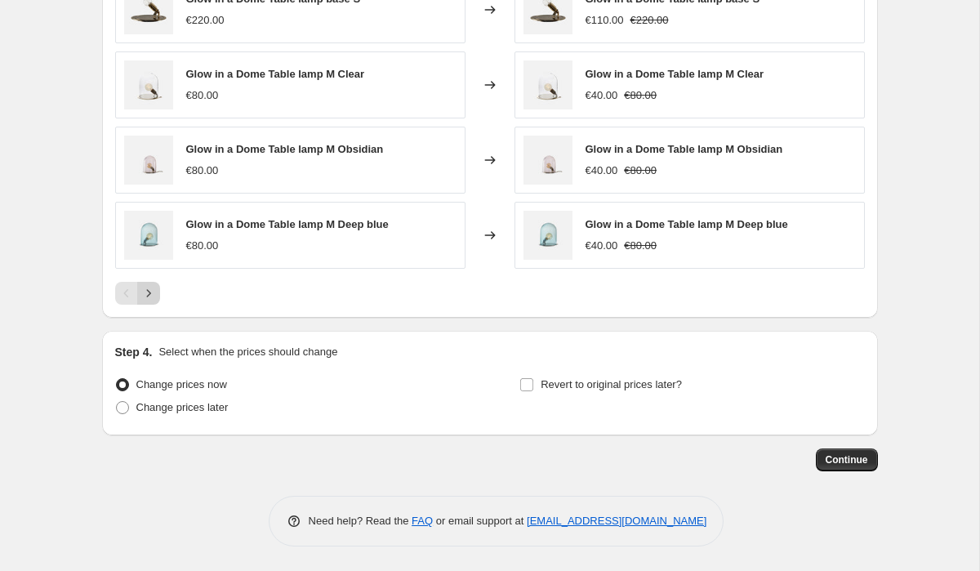
click at [145, 288] on icon "Next" at bounding box center [148, 293] width 16 height 16
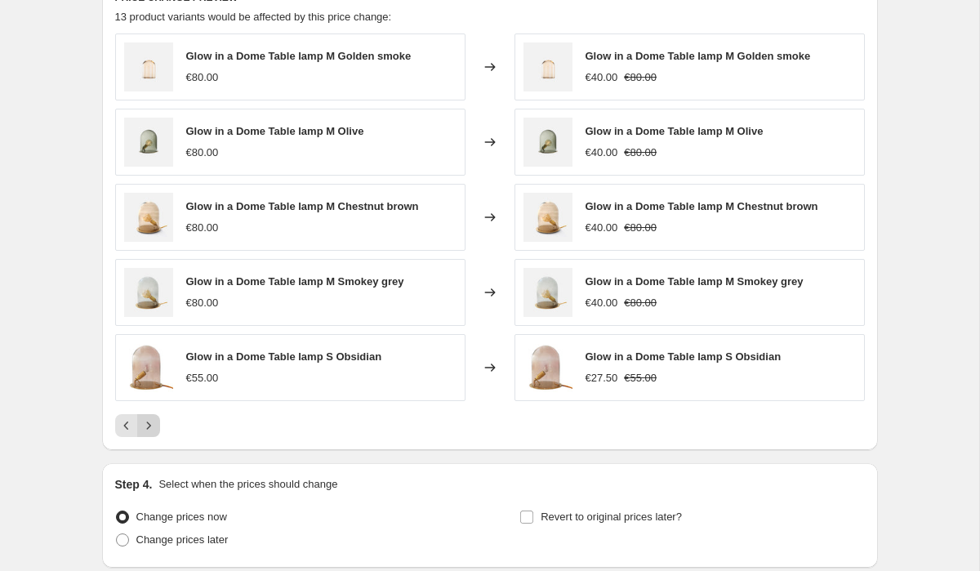
scroll to position [1220, 0]
click at [148, 426] on icon "Next" at bounding box center [148, 426] width 16 height 16
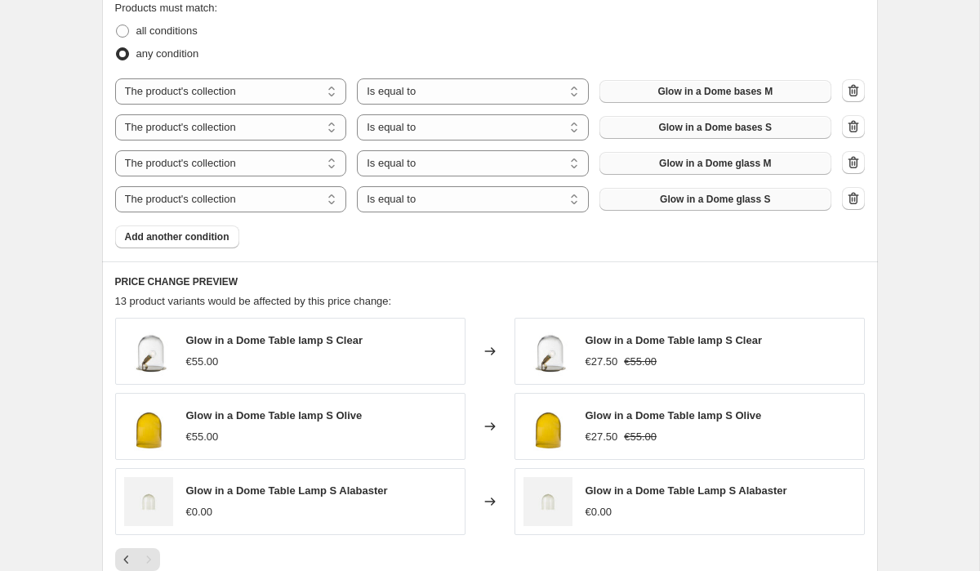
scroll to position [915, 0]
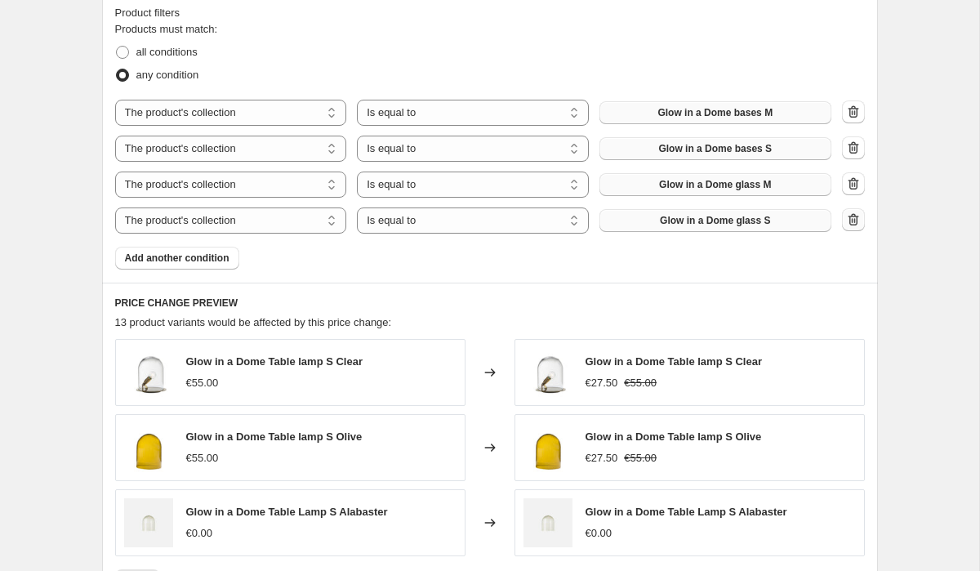
click at [855, 220] on icon "button" at bounding box center [853, 219] width 16 height 16
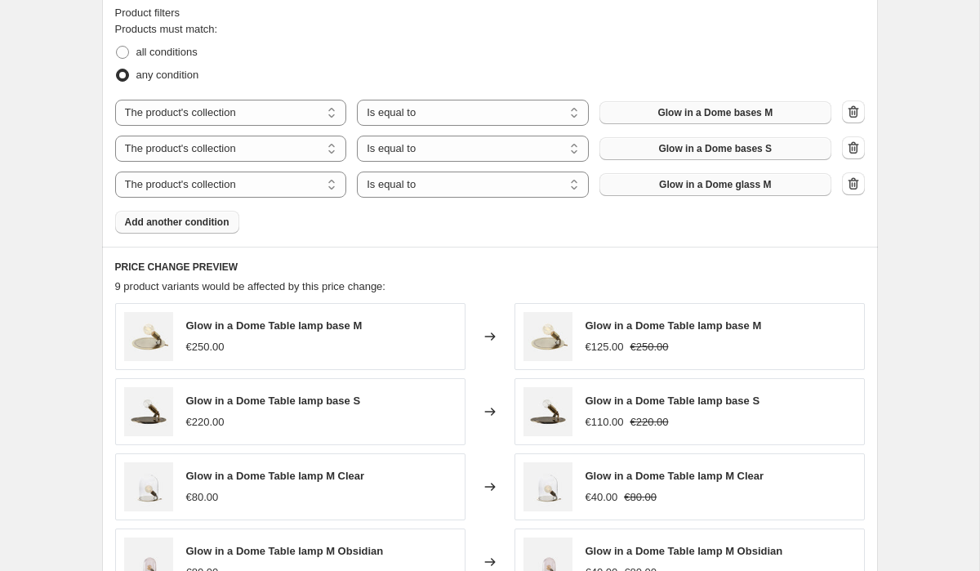
click at [193, 226] on span "Add another condition" at bounding box center [177, 222] width 104 height 13
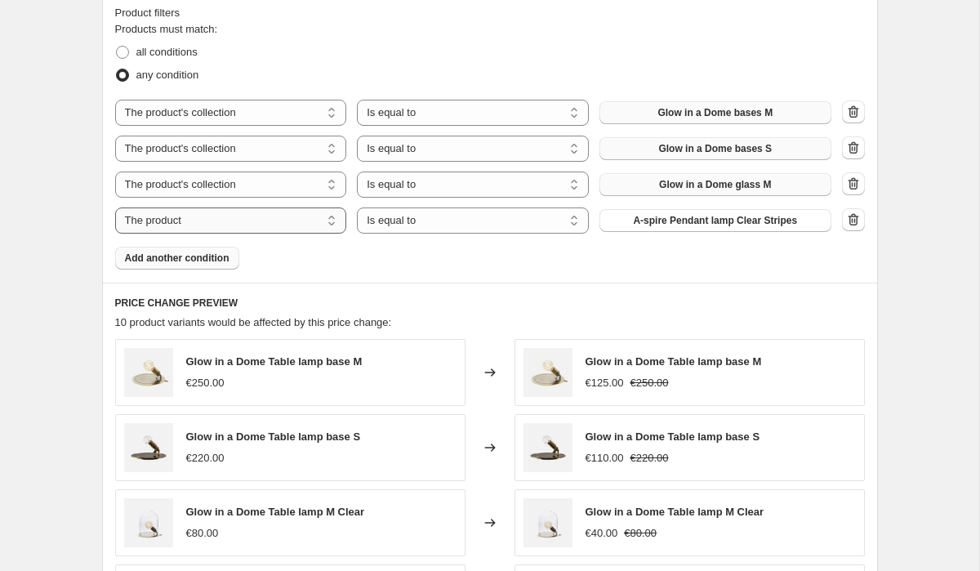
click at [335, 220] on select "The product The product's collection The product's tag The product's vendor The…" at bounding box center [231, 220] width 232 height 26
select select "collection"
click at [698, 224] on span "425450 & 425452 bulbs" at bounding box center [714, 220] width 107 height 13
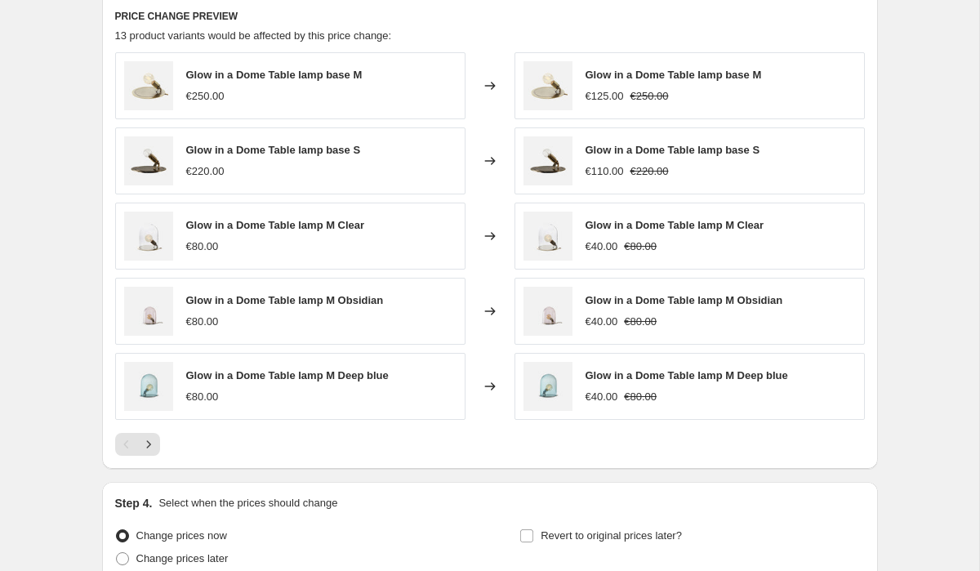
scroll to position [1353, 0]
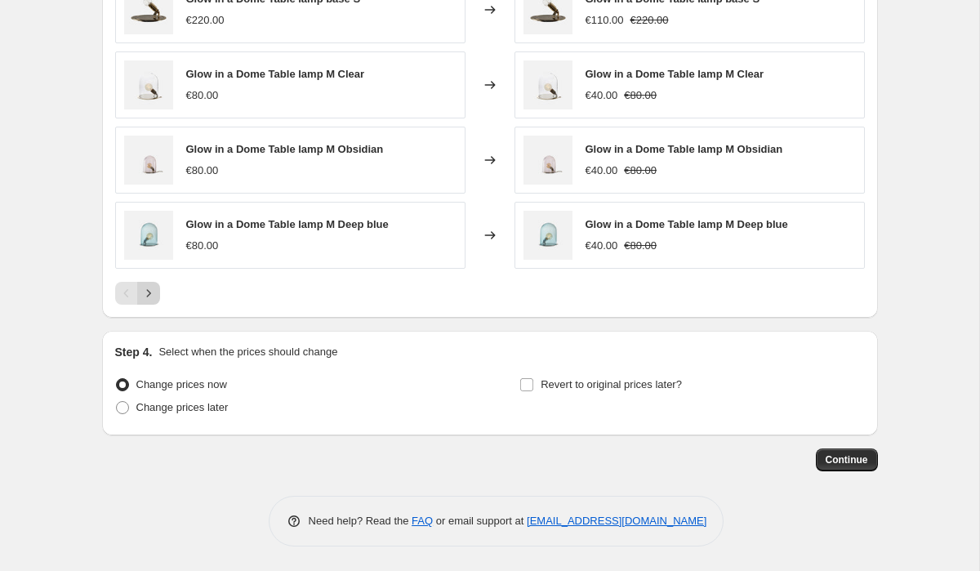
click at [152, 300] on icon "Next" at bounding box center [148, 293] width 16 height 16
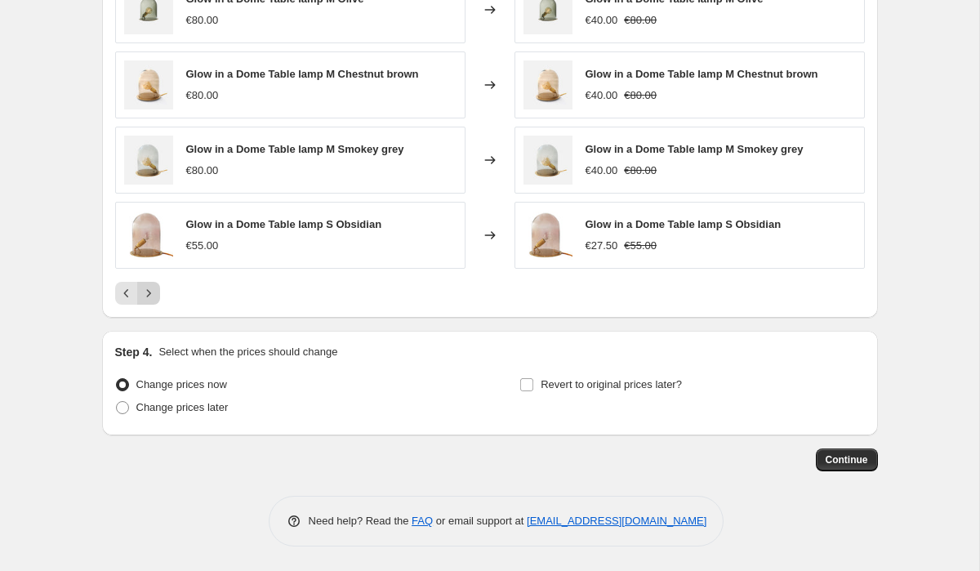
click at [147, 300] on icon "Next" at bounding box center [148, 293] width 16 height 16
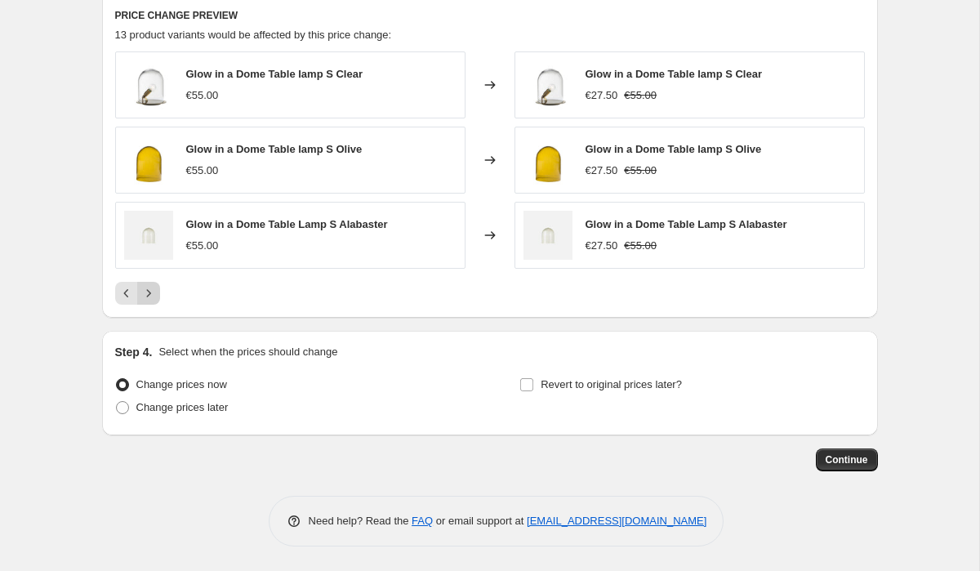
scroll to position [1203, 0]
click at [842, 460] on span "Continue" at bounding box center [846, 459] width 42 height 13
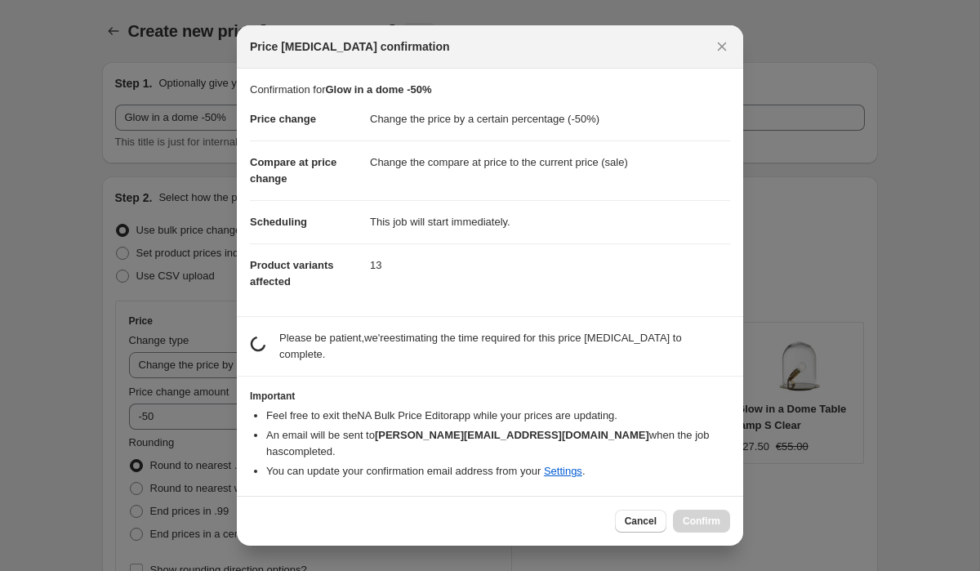
scroll to position [0, 0]
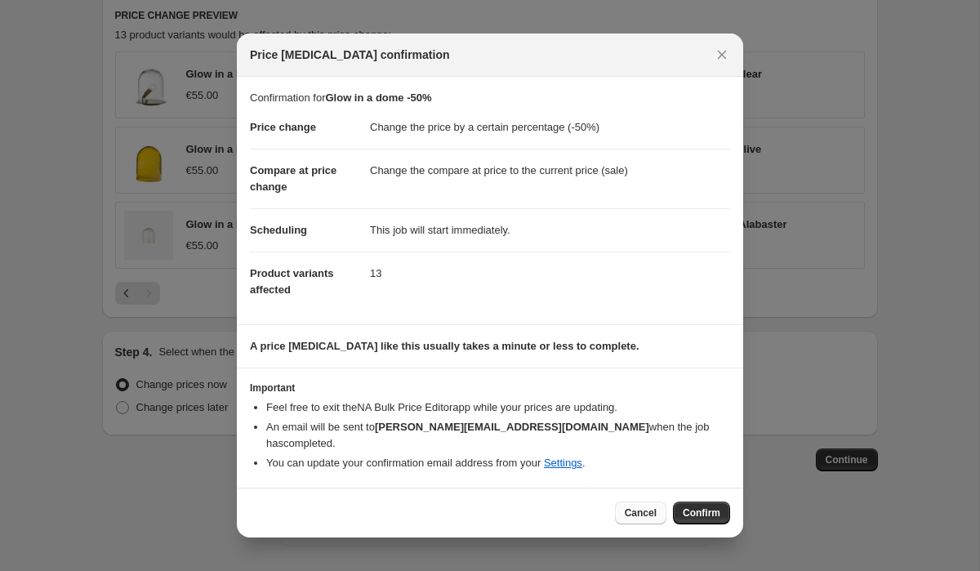
click at [630, 506] on span "Cancel" at bounding box center [641, 512] width 32 height 13
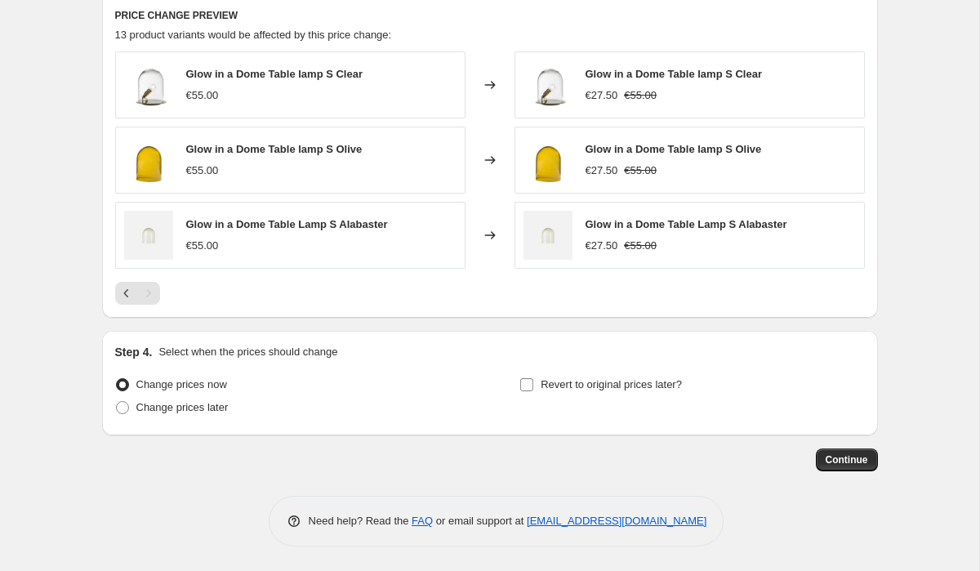
click at [528, 385] on input "Revert to original prices later?" at bounding box center [526, 384] width 13 height 13
checkbox input "true"
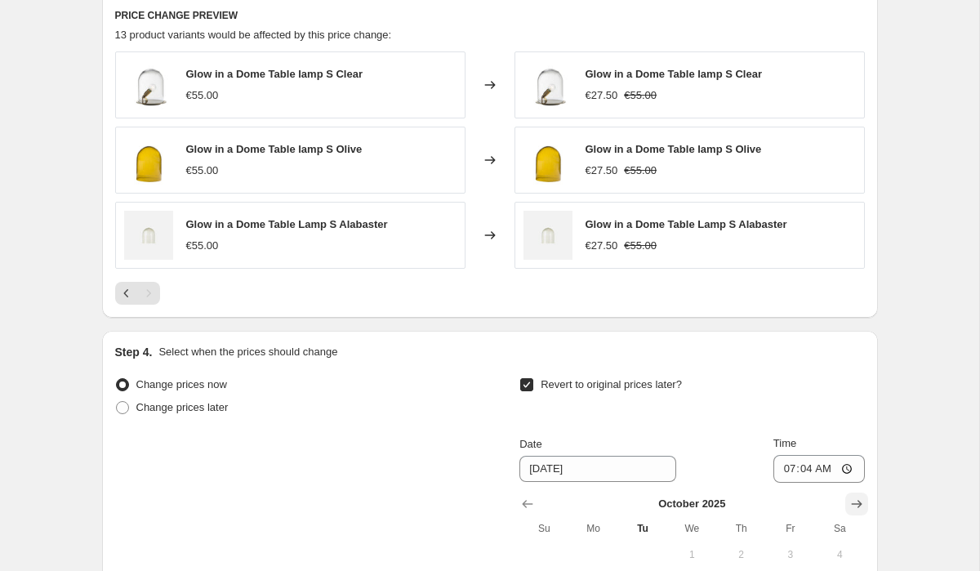
click at [859, 501] on icon "Show next month, November 2025" at bounding box center [856, 504] width 11 height 8
click at [859, 501] on icon "Show next month, January 2026" at bounding box center [856, 504] width 11 height 8
click at [859, 501] on icon "Show next month, February 2026" at bounding box center [856, 504] width 11 height 8
click at [531, 508] on icon "Show previous month, January 2026" at bounding box center [527, 504] width 16 height 16
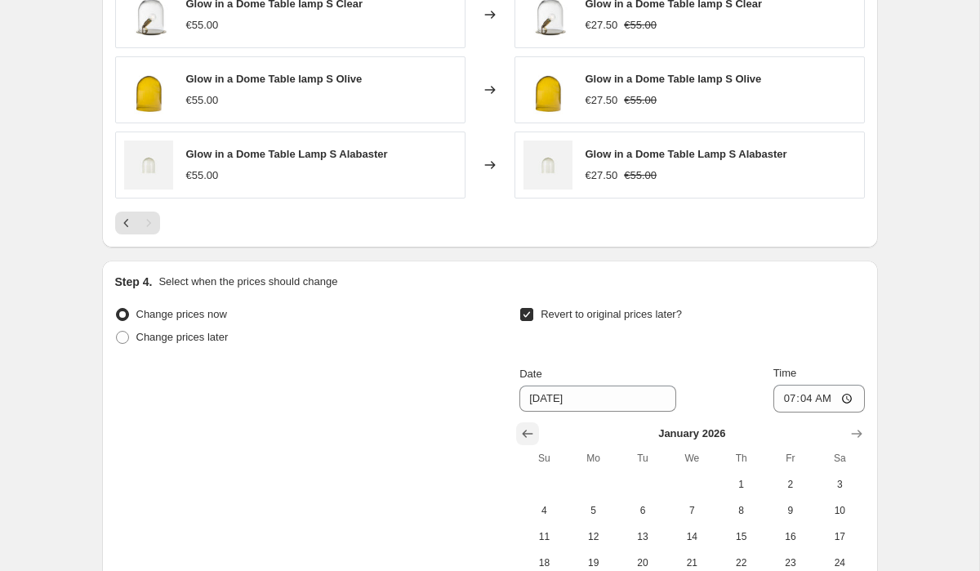
scroll to position [1324, 0]
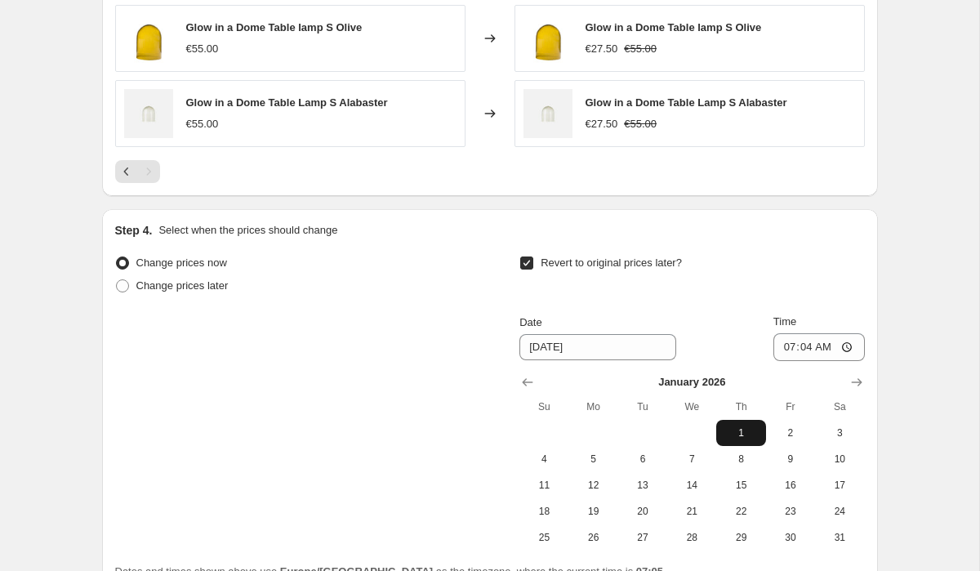
click at [732, 430] on span "1" at bounding box center [740, 432] width 36 height 13
type input "[DATE]"
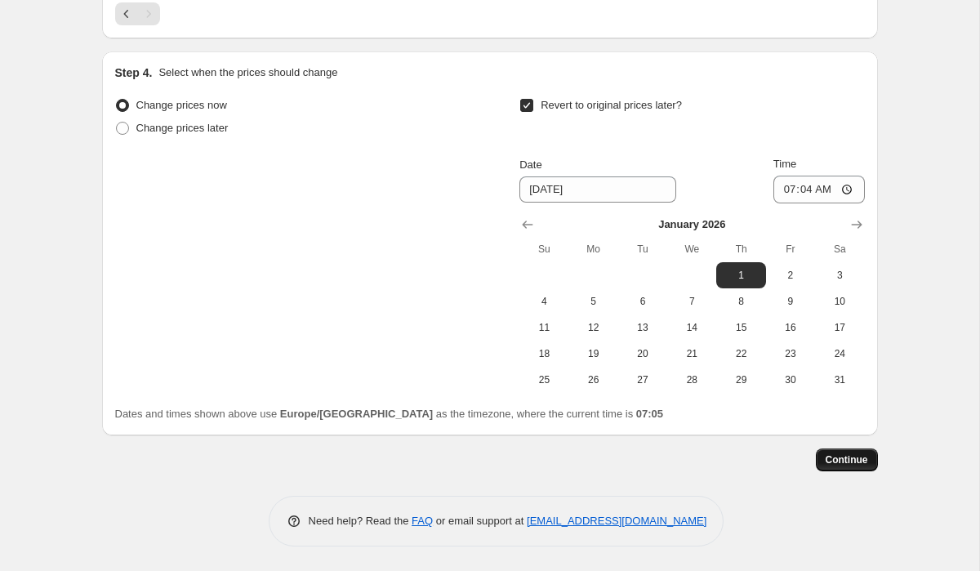
click at [850, 466] on button "Continue" at bounding box center [847, 459] width 62 height 23
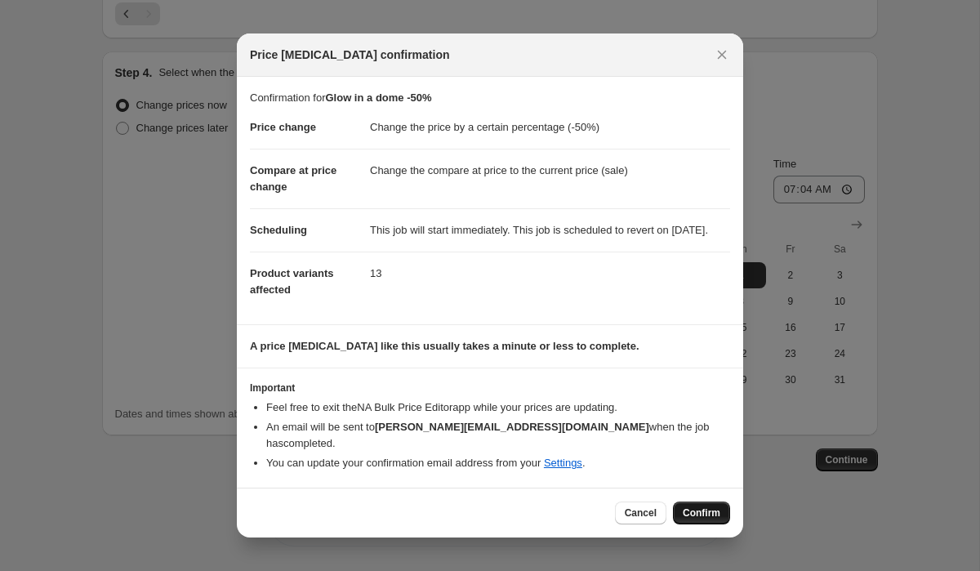
click at [693, 509] on span "Confirm" at bounding box center [701, 512] width 38 height 13
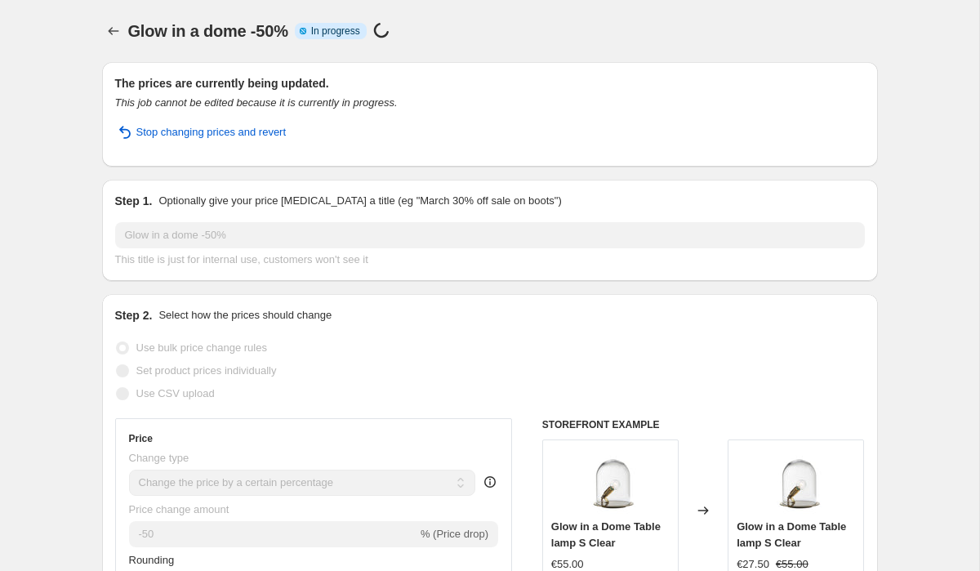
select select "percentage"
select select "collection"
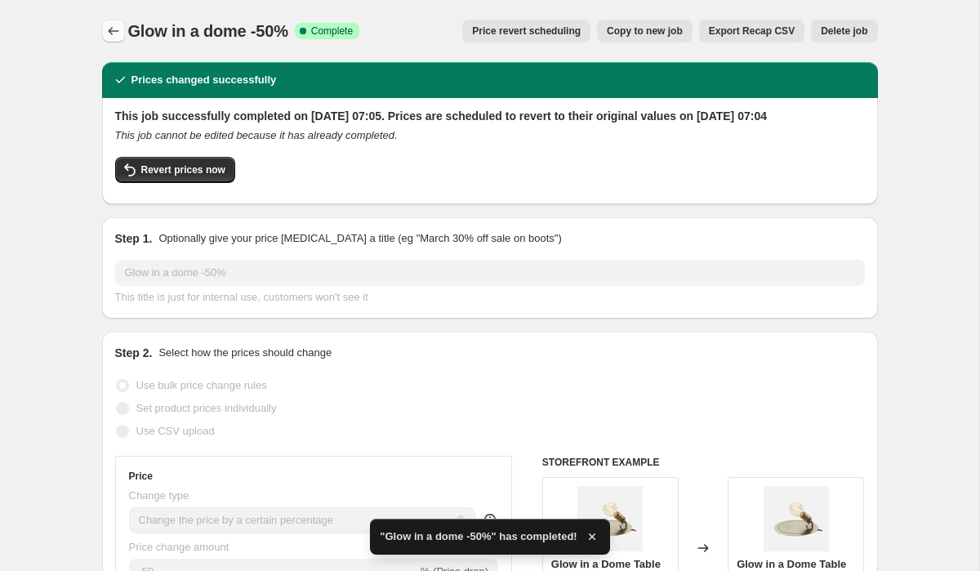
click at [113, 30] on icon "Price change jobs" at bounding box center [113, 31] width 16 height 16
